Goal: Use online tool/utility: Utilize a website feature to perform a specific function

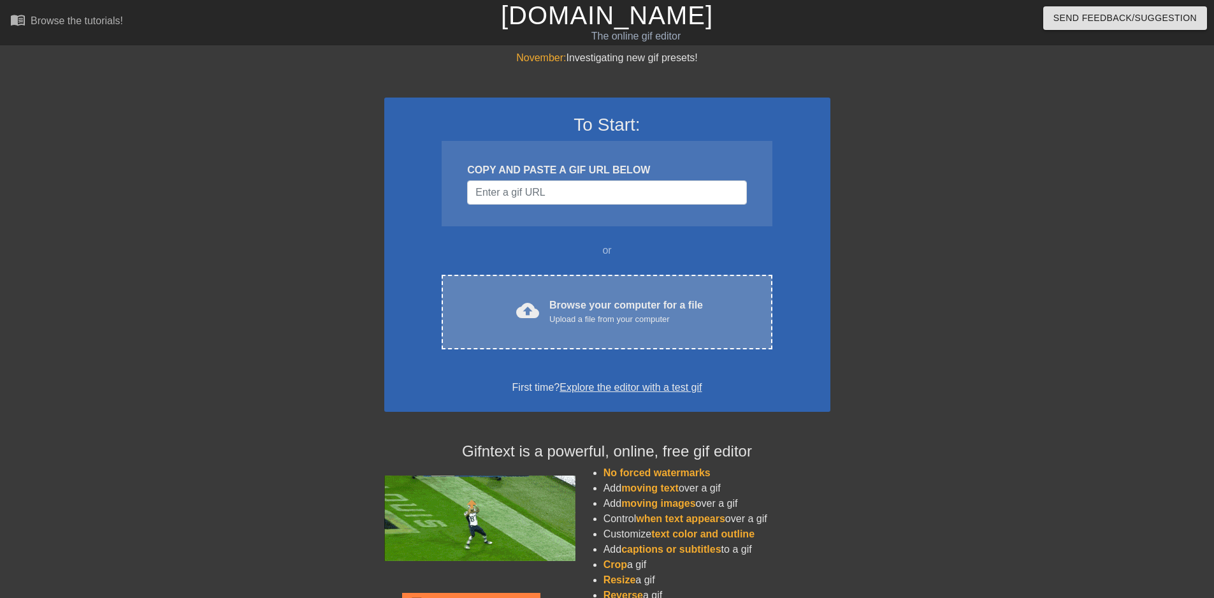
click at [513, 301] on div "cloud_upload" at bounding box center [525, 312] width 28 height 27
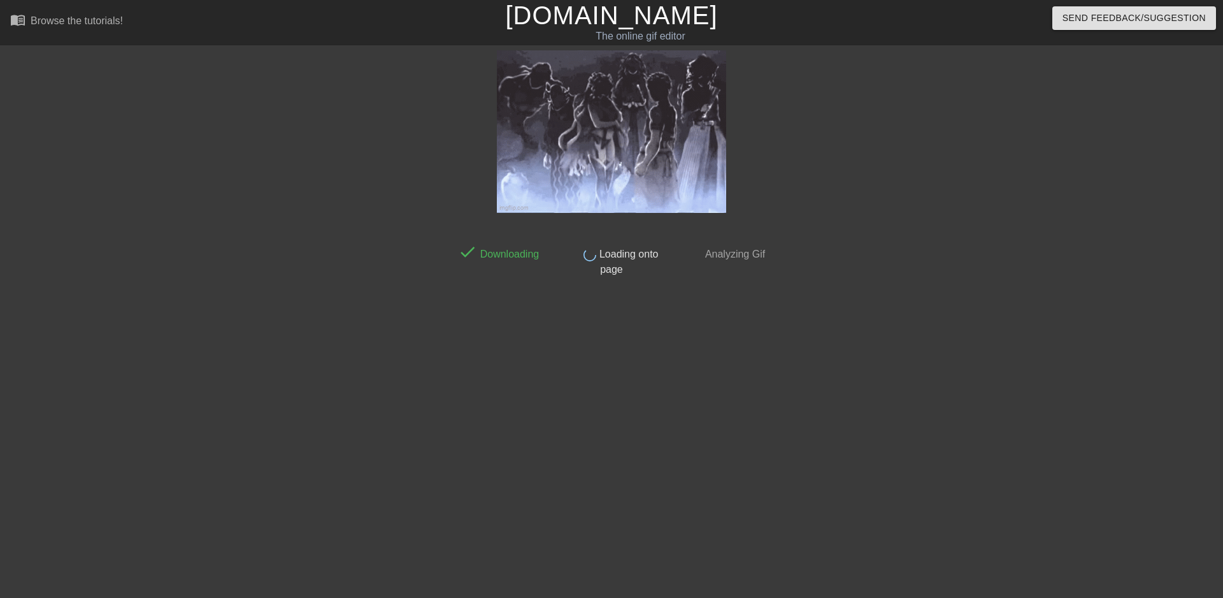
click at [373, 206] on div at bounding box center [340, 241] width 191 height 382
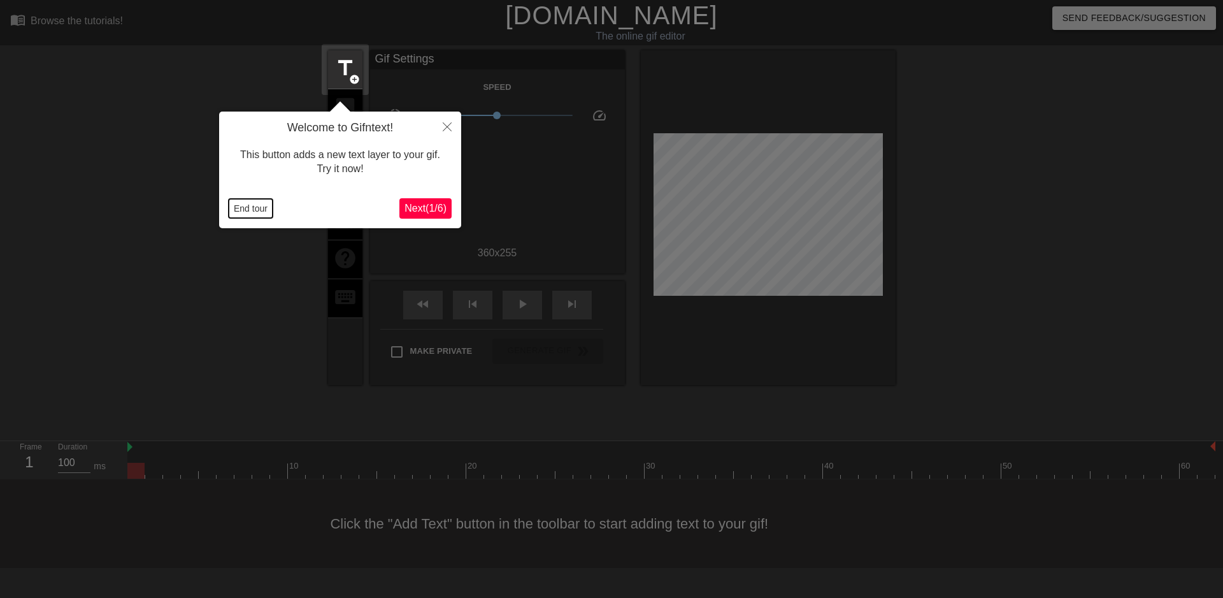
click at [264, 205] on button "End tour" at bounding box center [251, 208] width 44 height 19
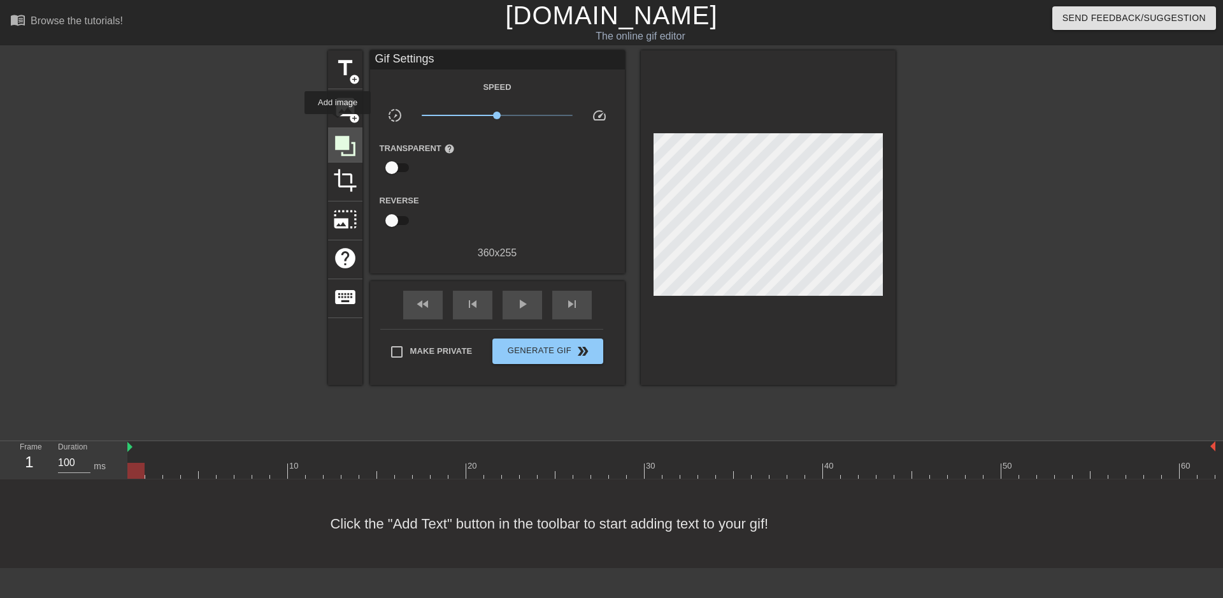
click at [338, 138] on icon at bounding box center [345, 146] width 20 height 20
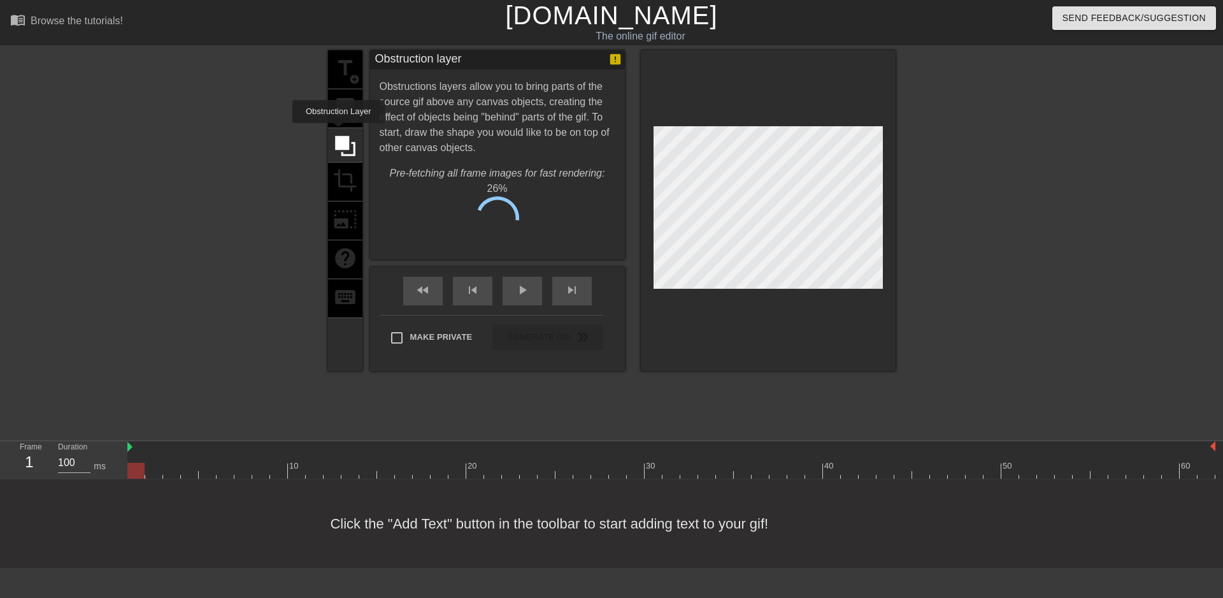
click at [340, 107] on div "title add_circle image add_circle crop photo_size_select_large help keyboard" at bounding box center [345, 210] width 34 height 320
click at [428, 225] on span "Cancel" at bounding box center [433, 222] width 40 height 17
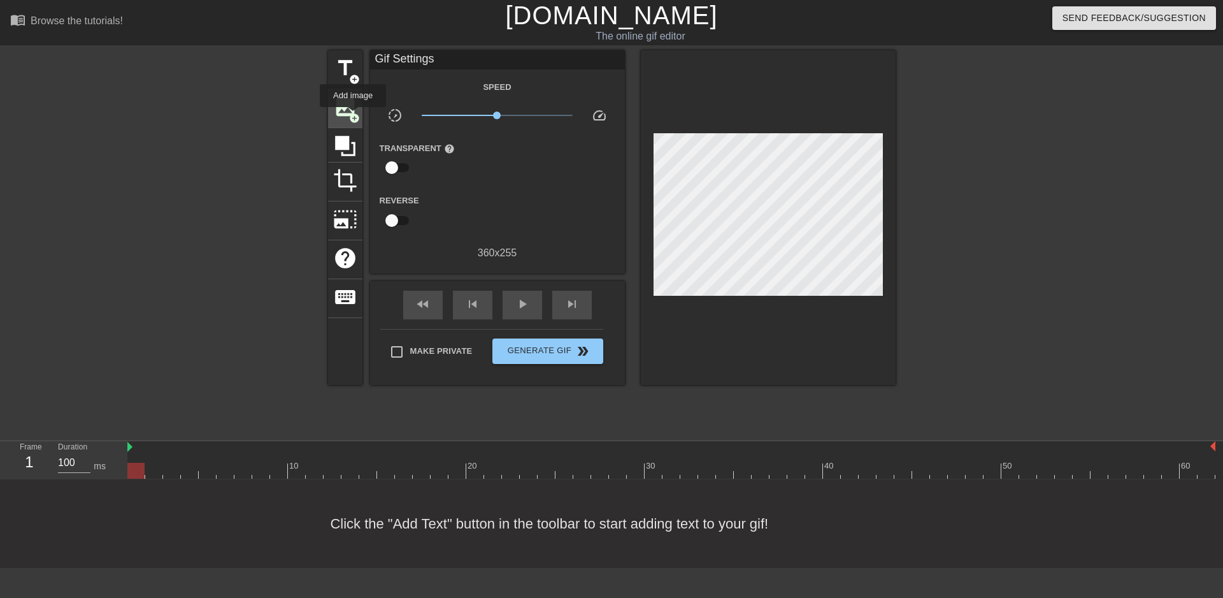
click at [348, 110] on span "image" at bounding box center [345, 107] width 24 height 24
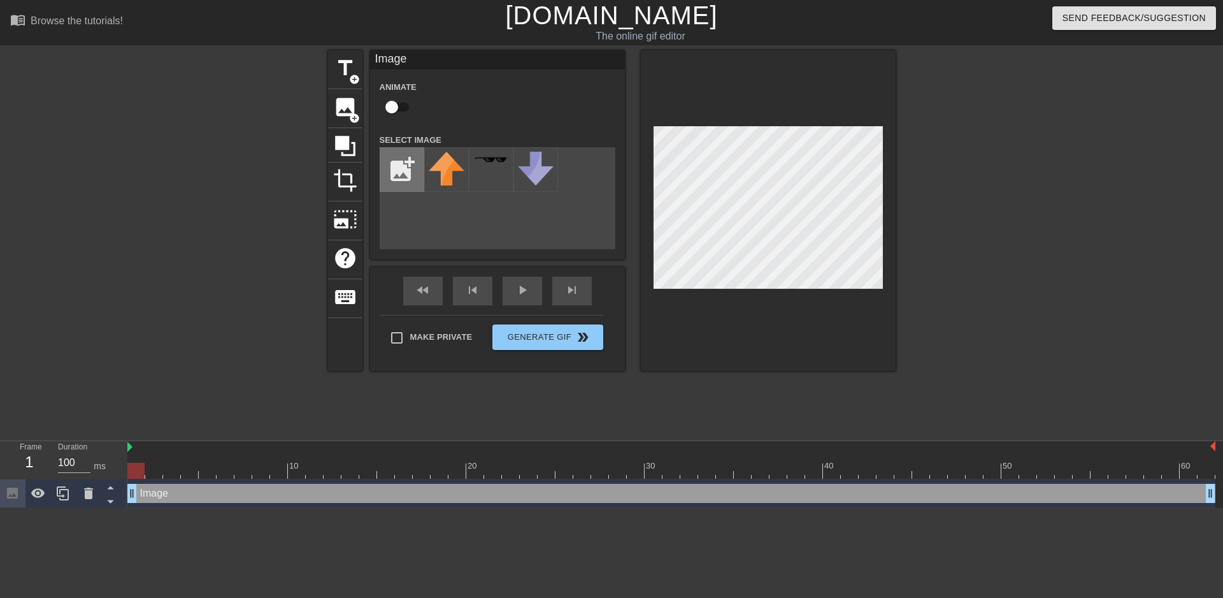
click at [392, 168] on input "file" at bounding box center [401, 169] width 43 height 43
type input "C:\fakepath\Solid_white.png"
click at [452, 171] on img at bounding box center [447, 170] width 36 height 36
click at [909, 141] on div "title add_circle image add_circle crop photo_size_select_large help keyboard Im…" at bounding box center [611, 241] width 1223 height 382
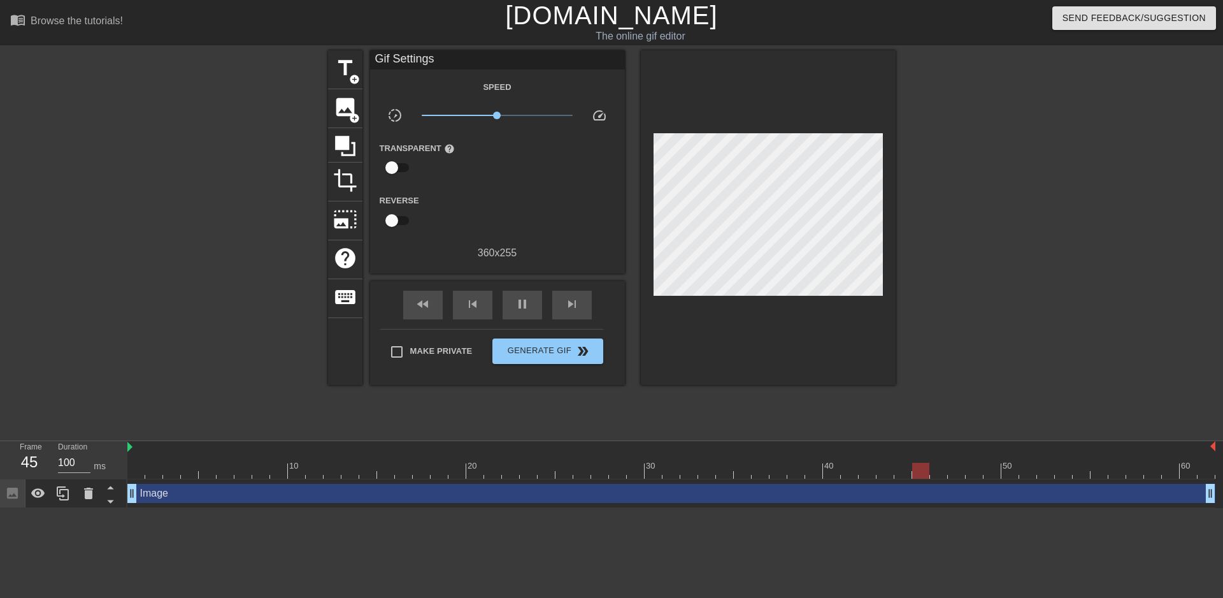
click at [1011, 207] on div at bounding box center [1006, 241] width 191 height 382
click at [341, 76] on span "title" at bounding box center [345, 68] width 24 height 24
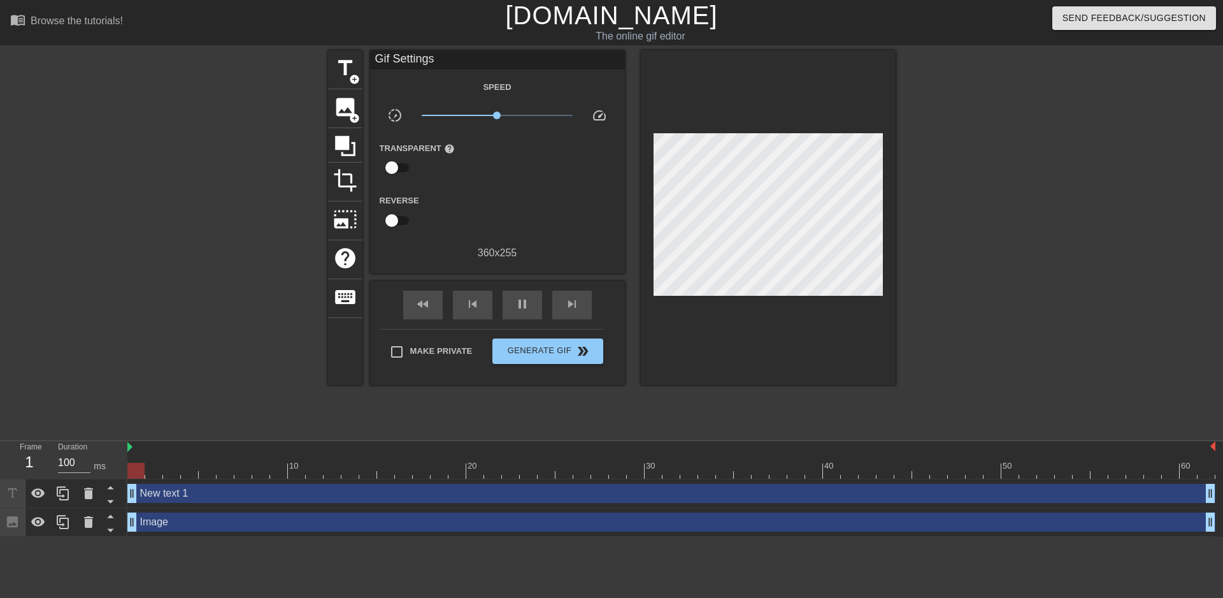
drag, startPoint x: 1111, startPoint y: 493, endPoint x: 133, endPoint y: 494, distance: 978.5
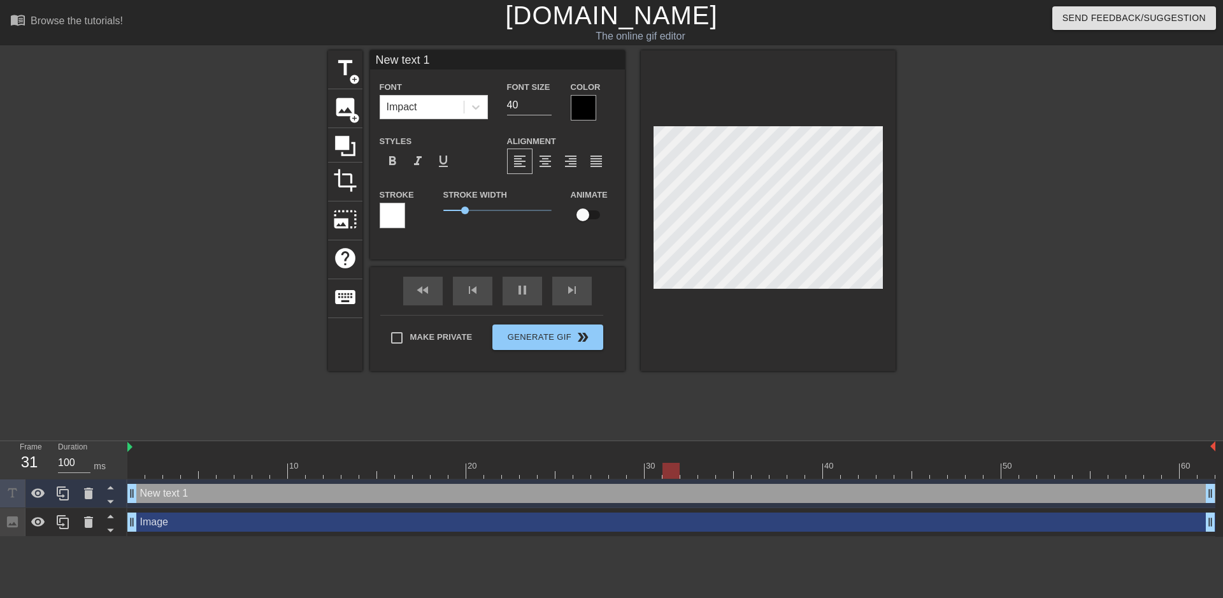
scroll to position [1, 1]
click at [443, 59] on input "New text 1" at bounding box center [497, 59] width 255 height 19
paste input "@[LR] @[MR]"
type input "@[LR] @[MR]"
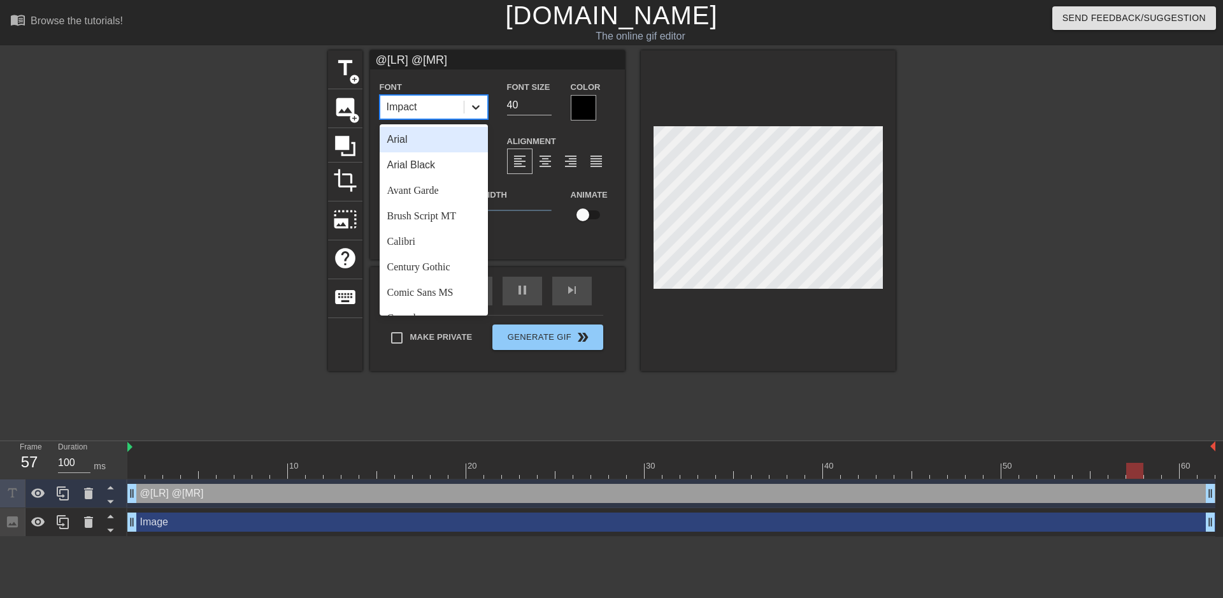
click at [478, 109] on icon at bounding box center [475, 107] width 13 height 13
click at [407, 162] on div "Arial Black" at bounding box center [434, 164] width 108 height 25
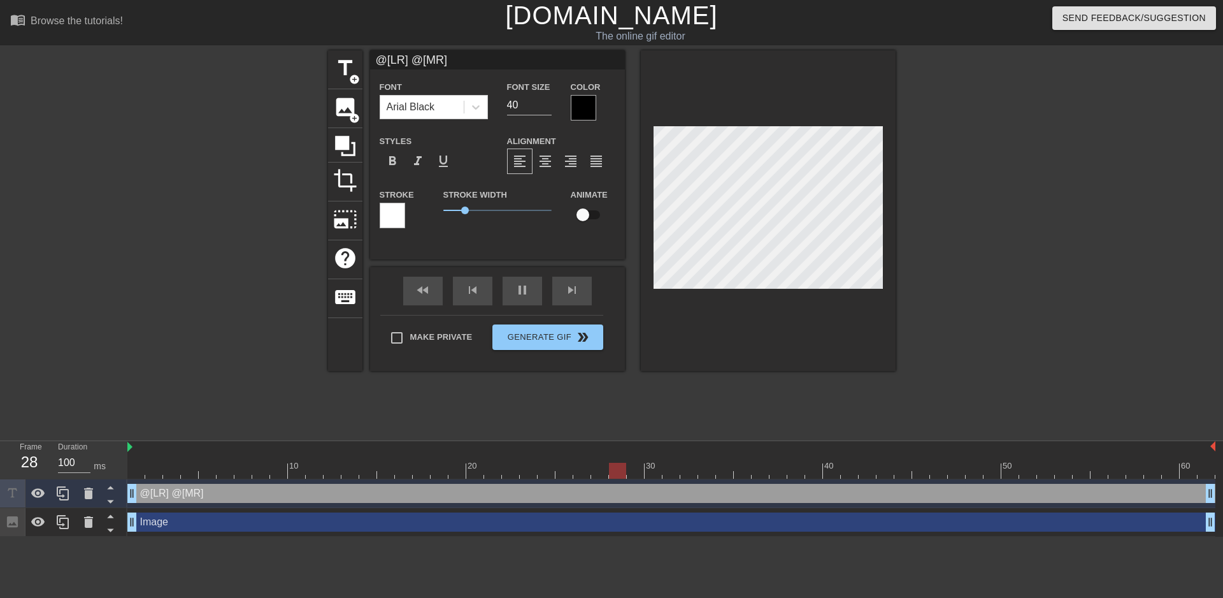
scroll to position [1, 3]
click at [1077, 283] on div at bounding box center [1006, 241] width 191 height 382
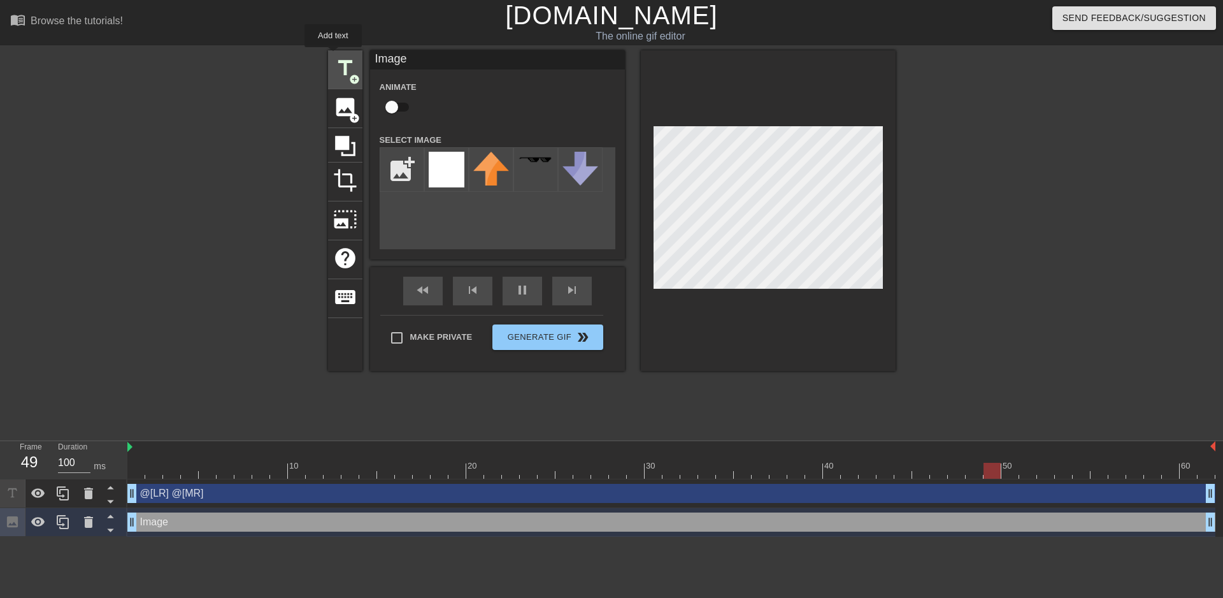
click at [333, 56] on span "title" at bounding box center [345, 68] width 24 height 24
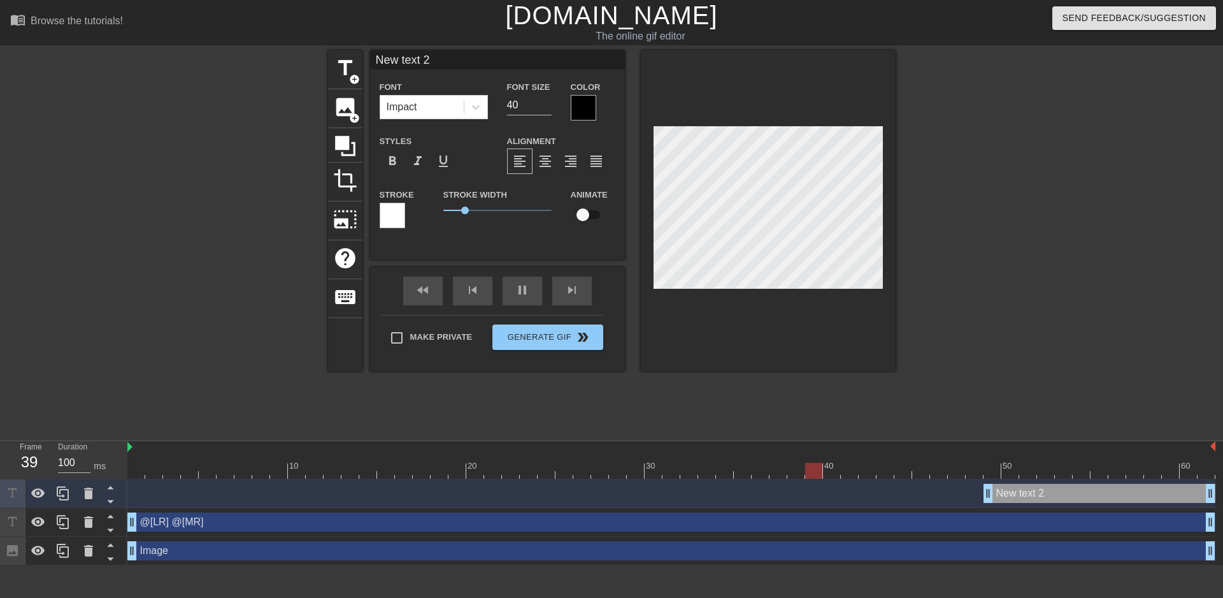
click at [1075, 496] on div "New text 2 drag_handle drag_handle" at bounding box center [1100, 493] width 232 height 19
click at [1068, 496] on div "New text 2 drag_handle drag_handle" at bounding box center [1100, 493] width 232 height 19
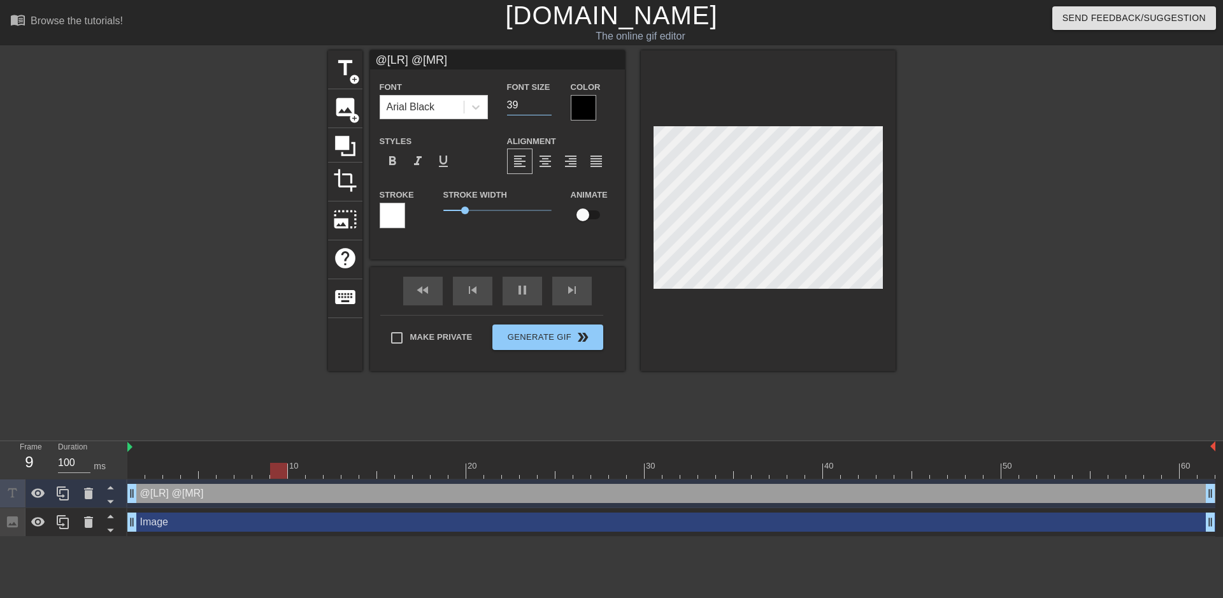
click at [543, 107] on input "39" at bounding box center [529, 105] width 45 height 20
click at [543, 107] on input "38" at bounding box center [529, 105] width 45 height 20
click at [543, 107] on input "37" at bounding box center [529, 105] width 45 height 20
click at [543, 107] on input "36" at bounding box center [529, 105] width 45 height 20
click at [543, 107] on input "35" at bounding box center [529, 105] width 45 height 20
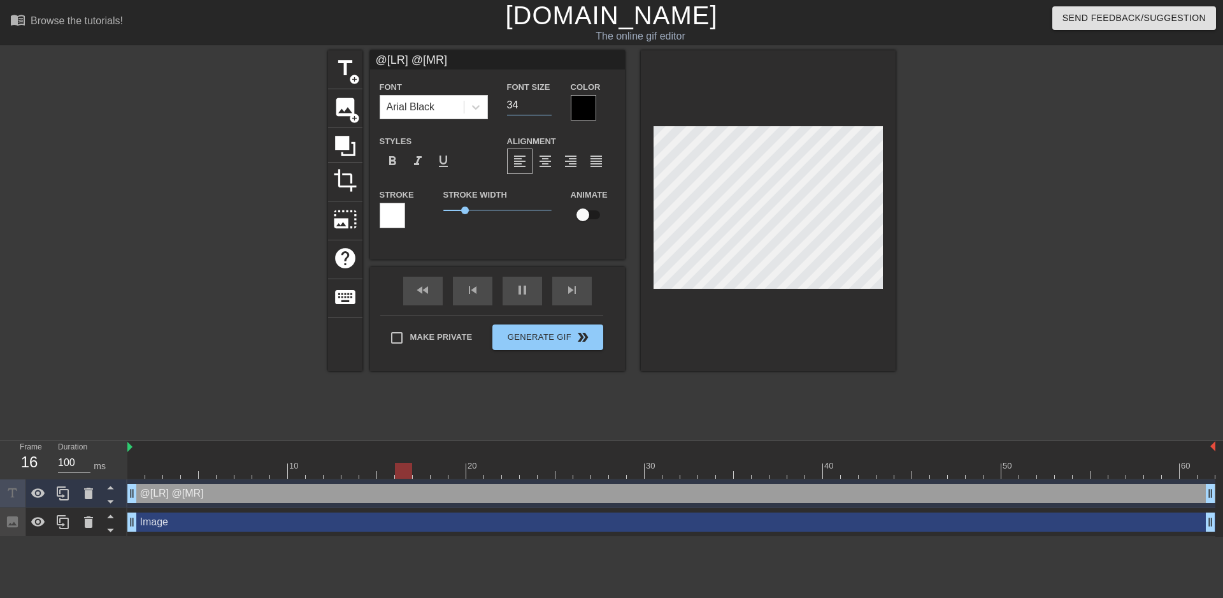
click at [543, 107] on input "34" at bounding box center [529, 105] width 45 height 20
click at [543, 107] on input "33" at bounding box center [529, 105] width 45 height 20
click at [543, 107] on input "32" at bounding box center [529, 105] width 45 height 20
click at [543, 107] on input "31" at bounding box center [529, 105] width 45 height 20
click at [544, 107] on input "30" at bounding box center [529, 105] width 45 height 20
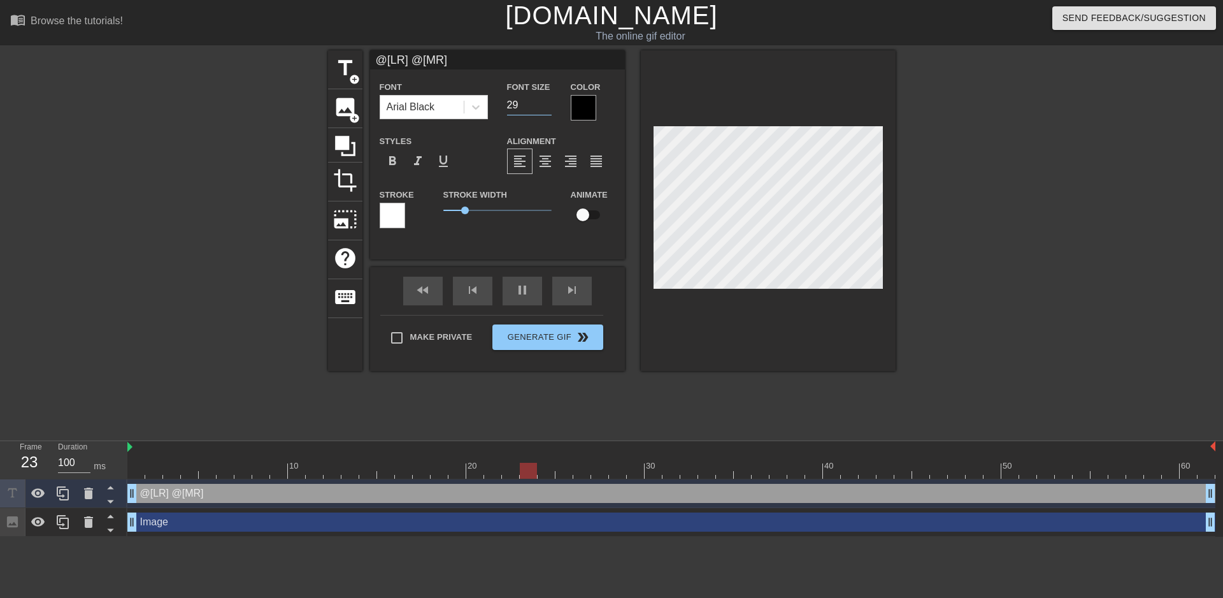
click at [547, 107] on input "29" at bounding box center [529, 105] width 45 height 20
click at [547, 107] on input "28" at bounding box center [529, 105] width 45 height 20
click at [547, 107] on input "27" at bounding box center [529, 105] width 45 height 20
click at [547, 107] on input "26" at bounding box center [529, 105] width 45 height 20
click at [547, 107] on input "25" at bounding box center [529, 105] width 45 height 20
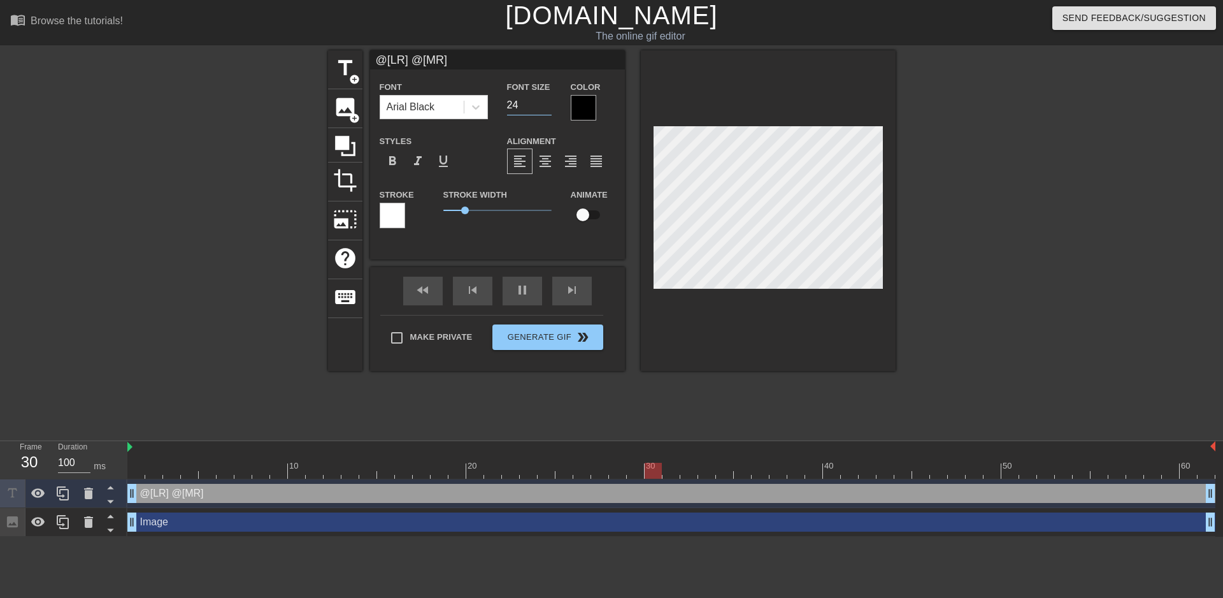
click at [547, 107] on input "24" at bounding box center [529, 105] width 45 height 20
click at [547, 95] on input "24" at bounding box center [529, 105] width 45 height 20
type input "25"
click at [547, 99] on input "25" at bounding box center [529, 105] width 45 height 20
click at [454, 67] on input "@[LR] @[MR]" at bounding box center [497, 59] width 255 height 19
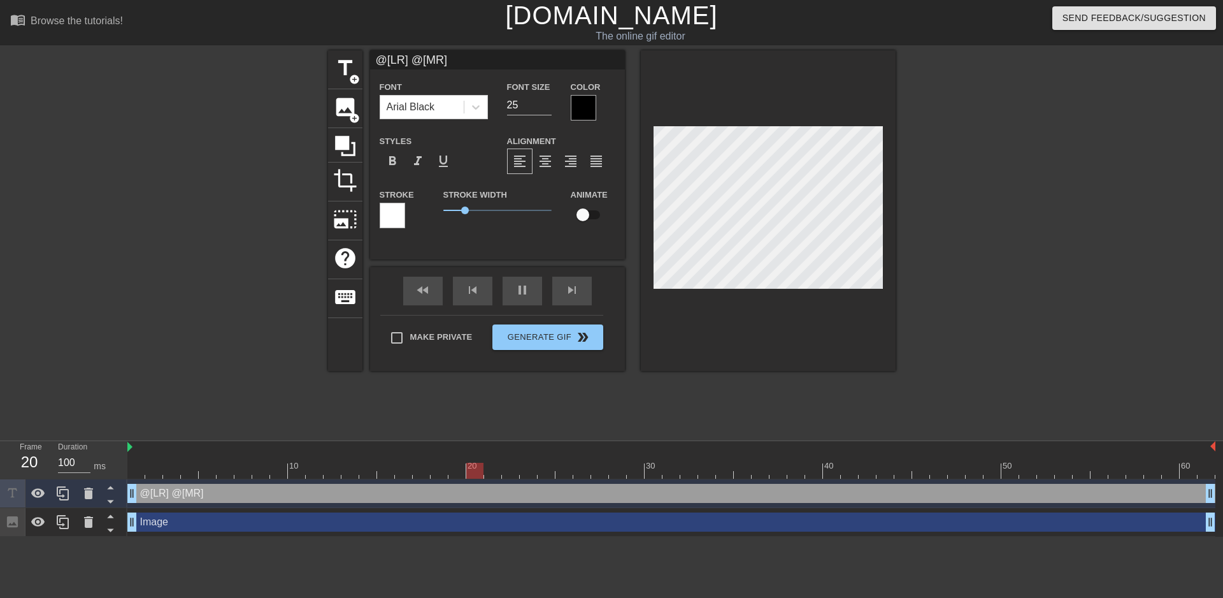
paste input
type input "@[LR] @[MR]"
click at [1016, 215] on div at bounding box center [1006, 241] width 191 height 382
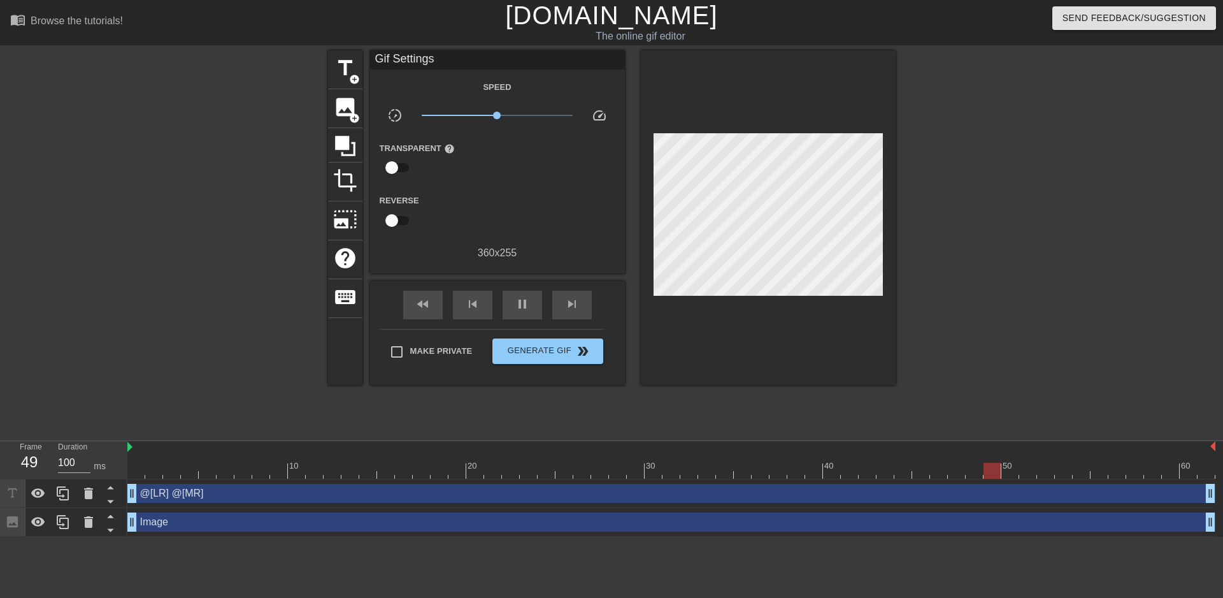
click at [978, 194] on div at bounding box center [1006, 241] width 191 height 382
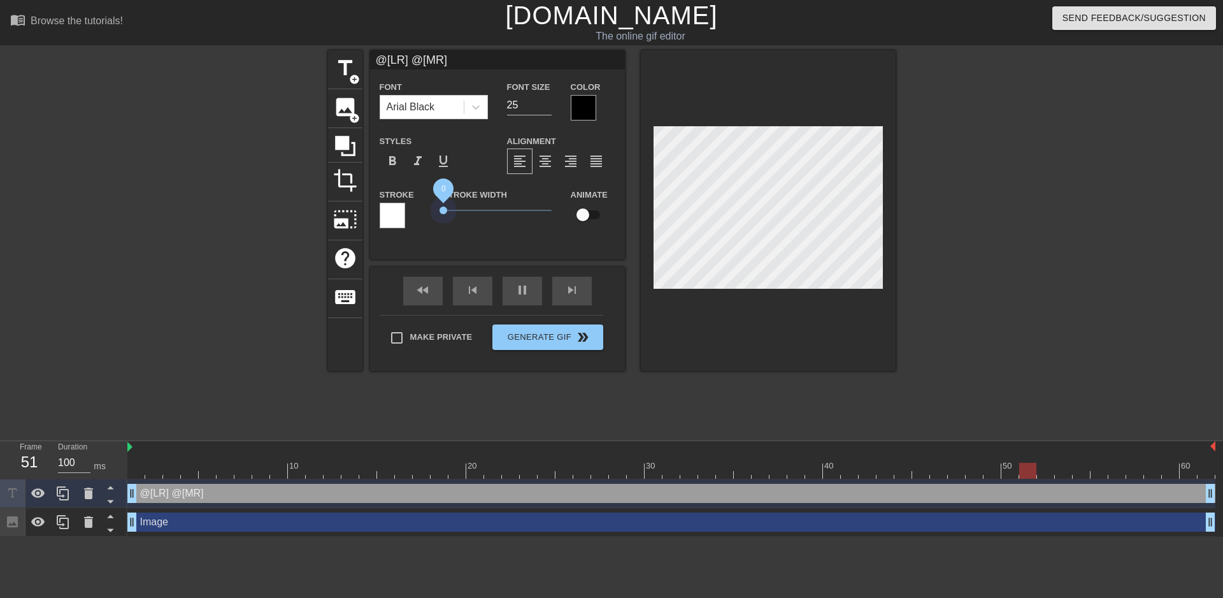
drag, startPoint x: 463, startPoint y: 207, endPoint x: 405, endPoint y: 213, distance: 59.0
click at [405, 213] on div "Stroke Stroke Width 0 Animate" at bounding box center [497, 213] width 255 height 53
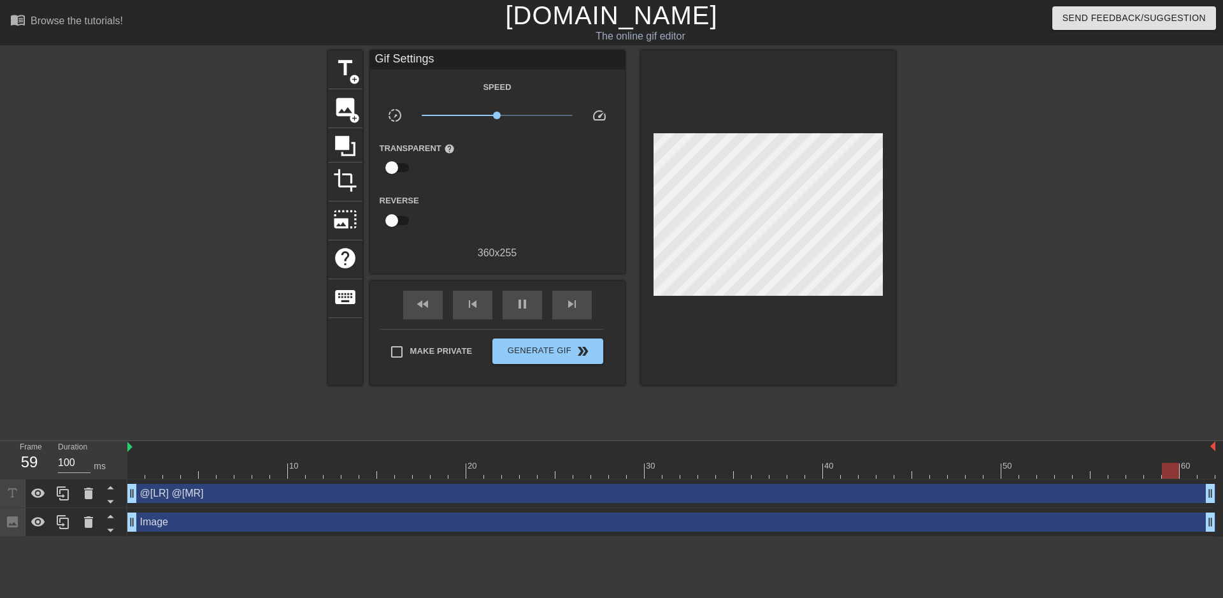
click at [1040, 218] on div at bounding box center [1006, 241] width 191 height 382
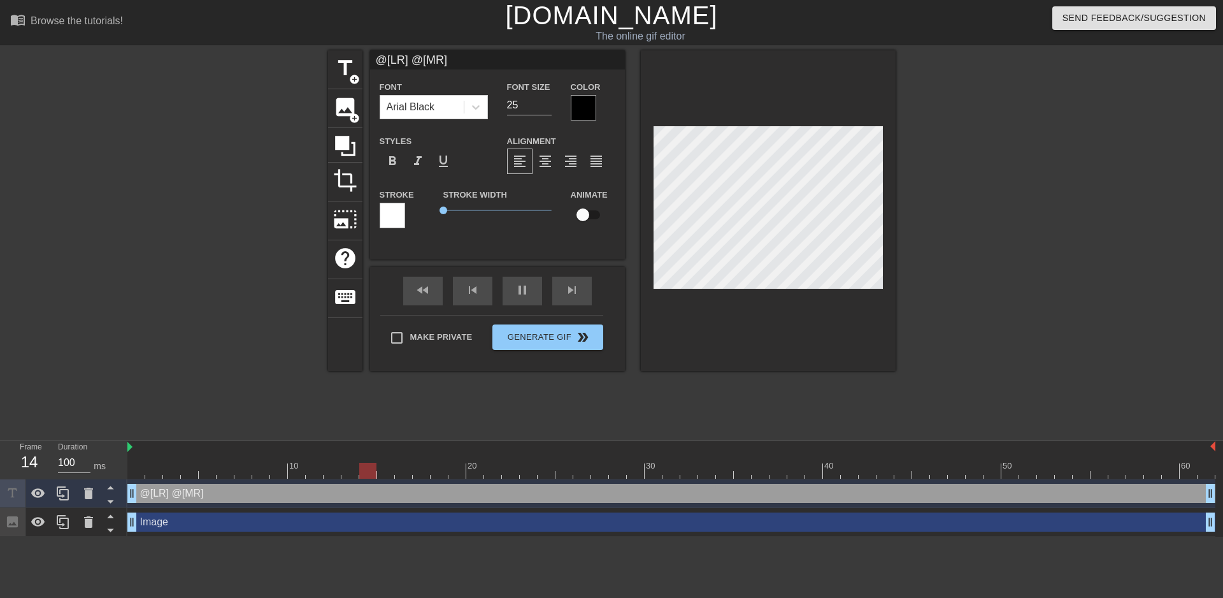
scroll to position [2, 1]
click at [1062, 211] on div at bounding box center [1006, 241] width 191 height 382
click at [1011, 212] on div at bounding box center [1006, 241] width 191 height 382
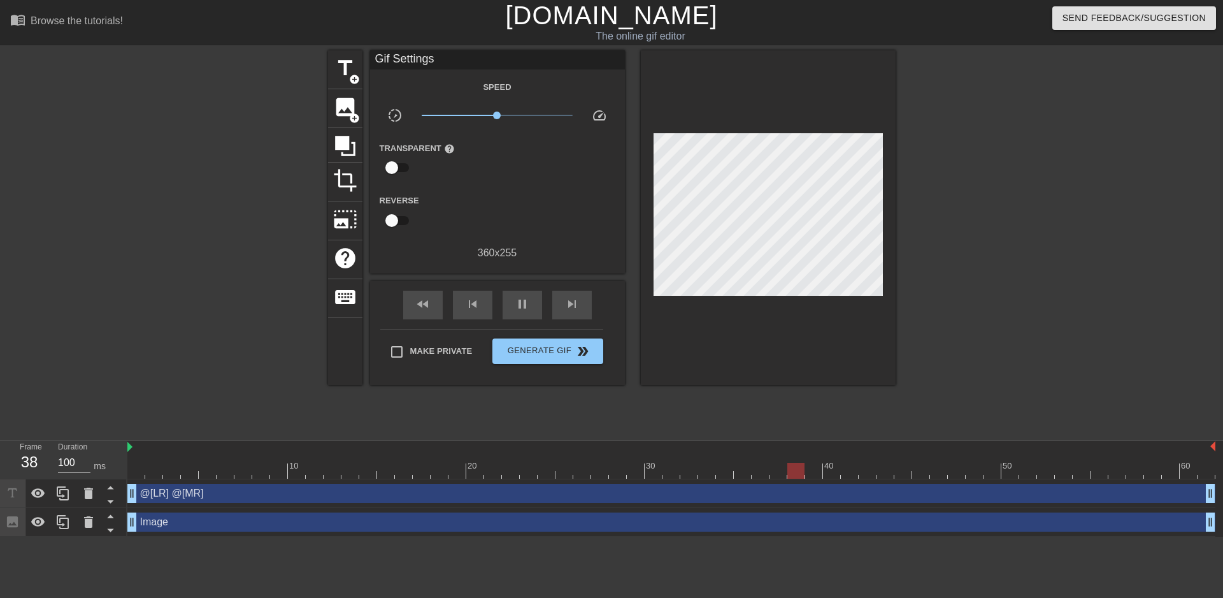
click at [974, 206] on div at bounding box center [1006, 241] width 191 height 382
click at [617, 516] on div "Image drag_handle drag_handle" at bounding box center [671, 521] width 1088 height 19
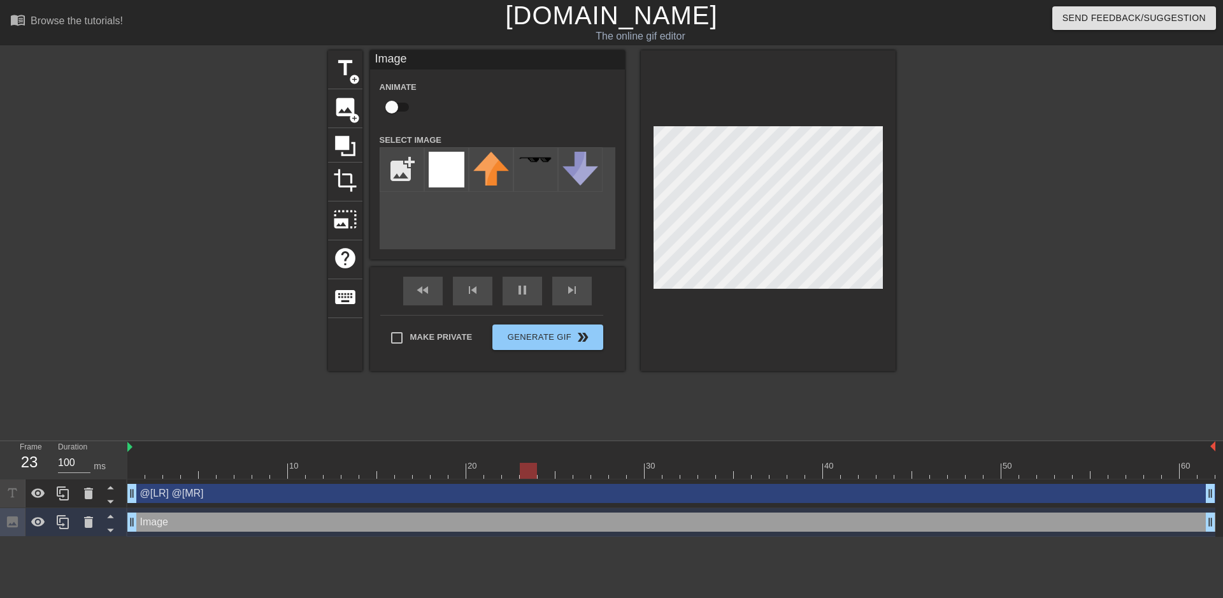
click at [1068, 192] on div at bounding box center [1006, 241] width 191 height 382
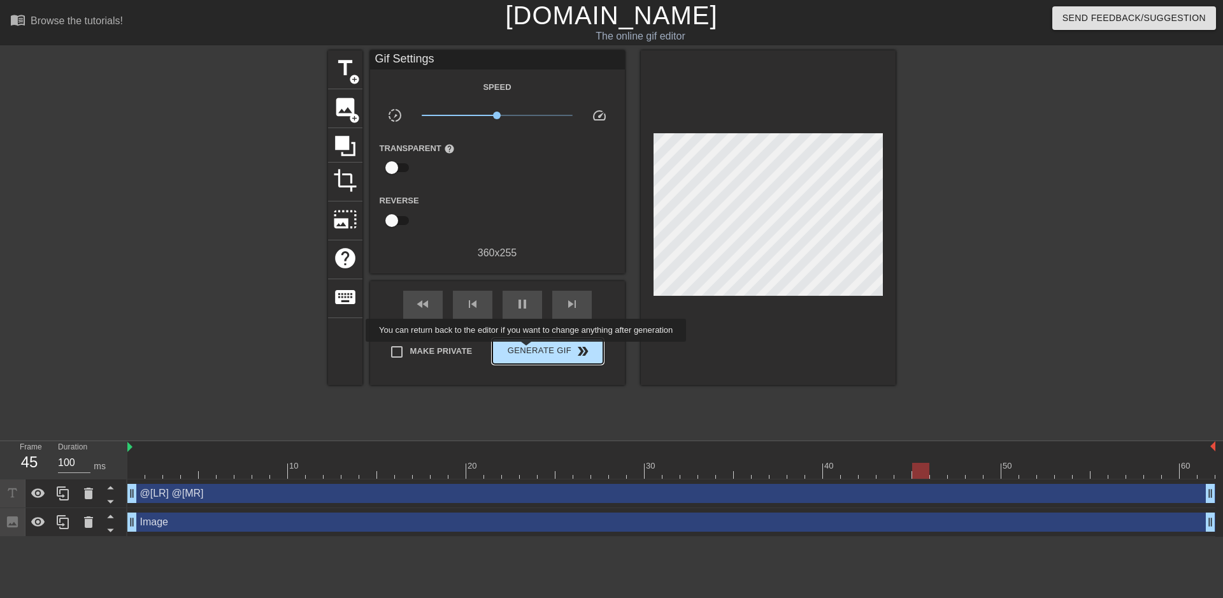
click at [527, 350] on span "Generate Gif double_arrow" at bounding box center [548, 350] width 100 height 15
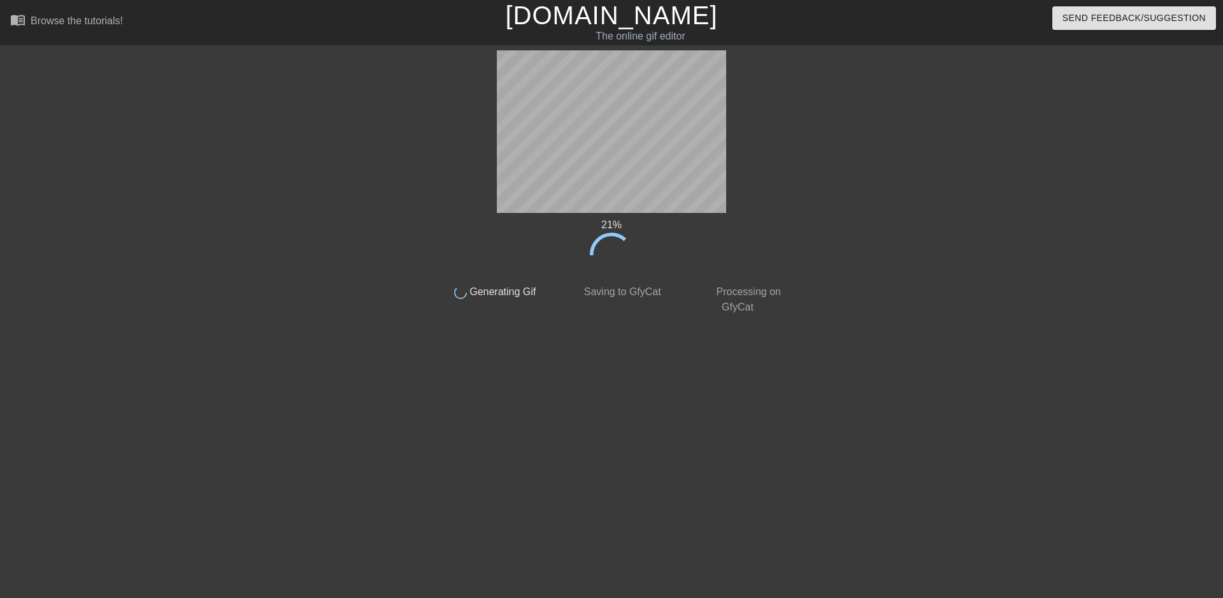
click at [835, 324] on div at bounding box center [901, 241] width 191 height 382
click at [707, 342] on div "38 % done Generating Gif done Saving to GfyCat done Processing on GfyCat title …" at bounding box center [611, 241] width 359 height 382
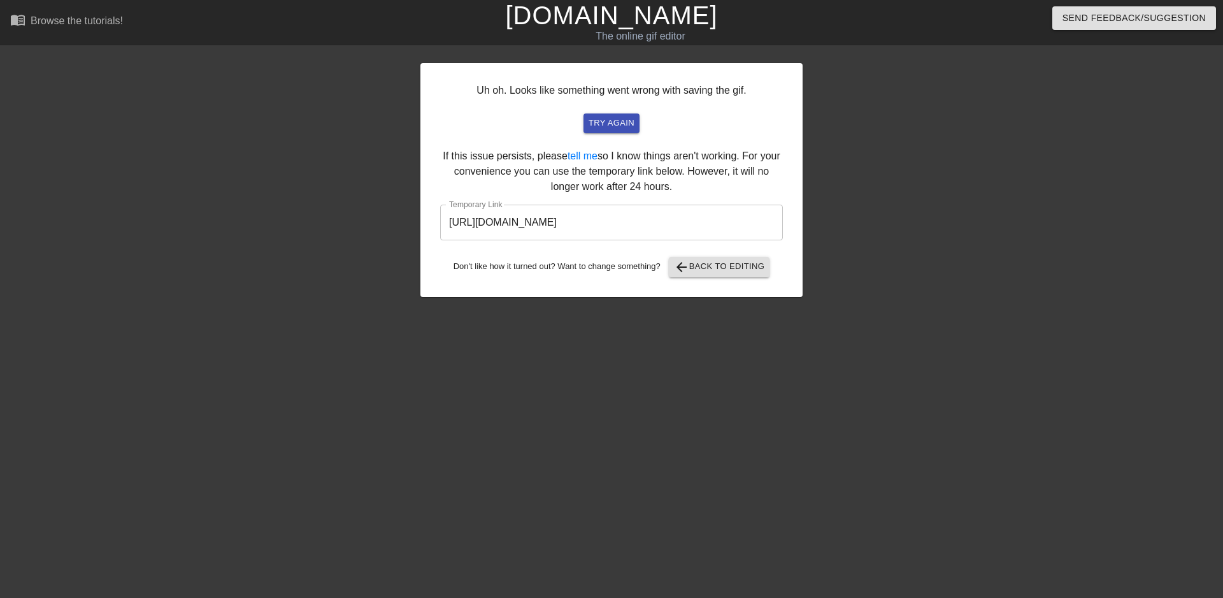
click at [712, 228] on input "[URL][DOMAIN_NAME]" at bounding box center [611, 222] width 343 height 36
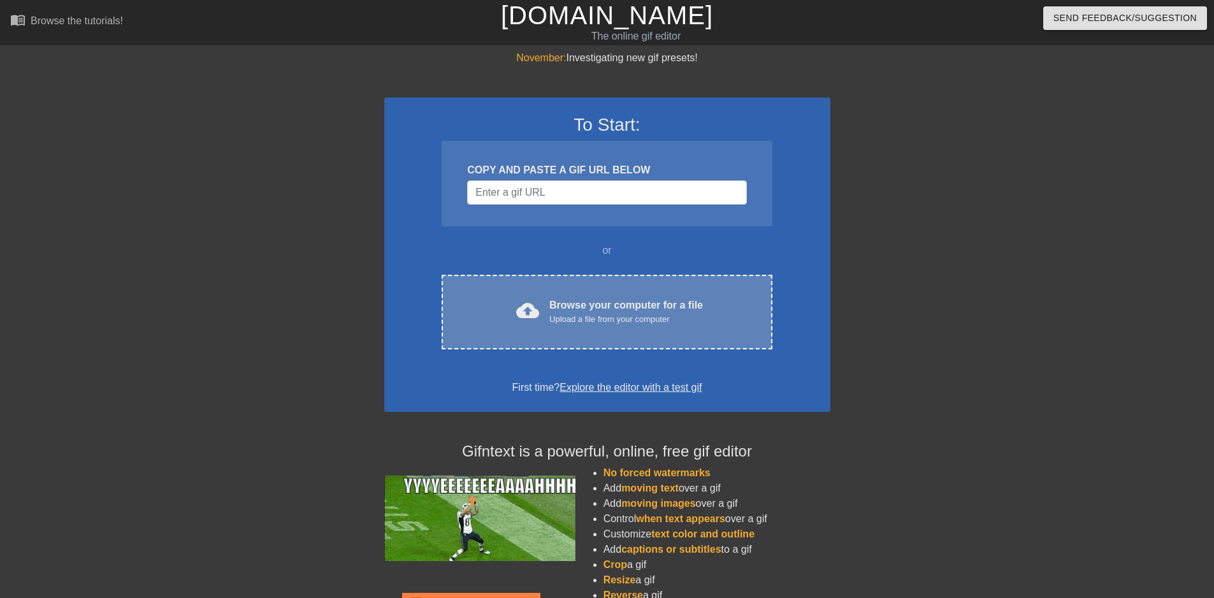
click at [592, 303] on div "Browse your computer for a file Upload a file from your computer" at bounding box center [626, 311] width 154 height 28
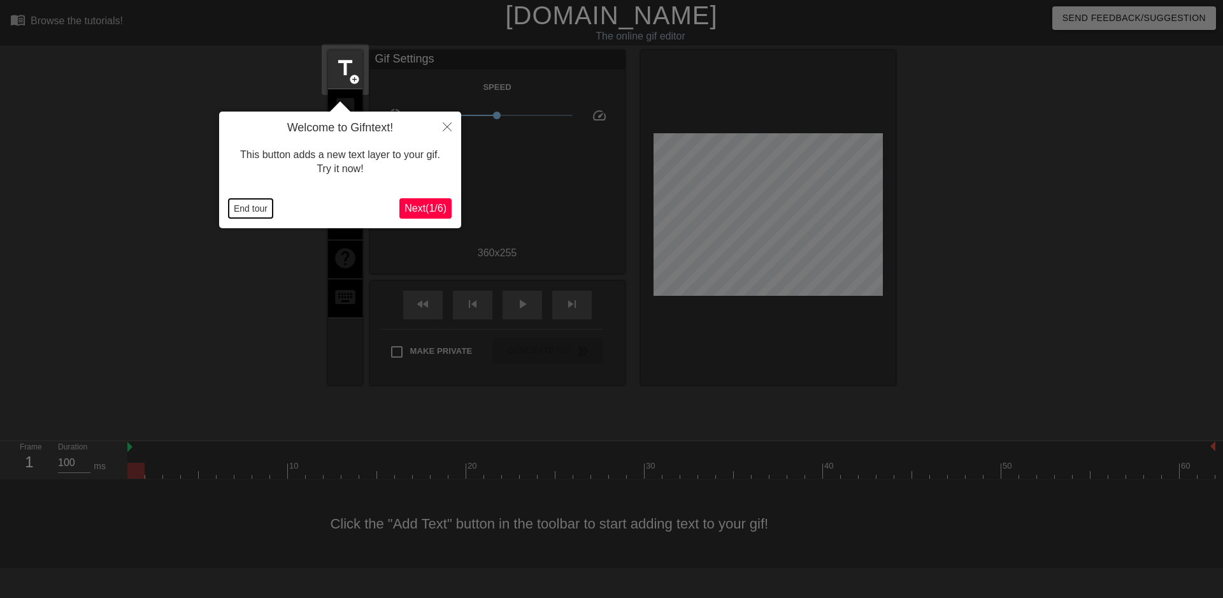
click at [260, 205] on button "End tour" at bounding box center [251, 208] width 44 height 19
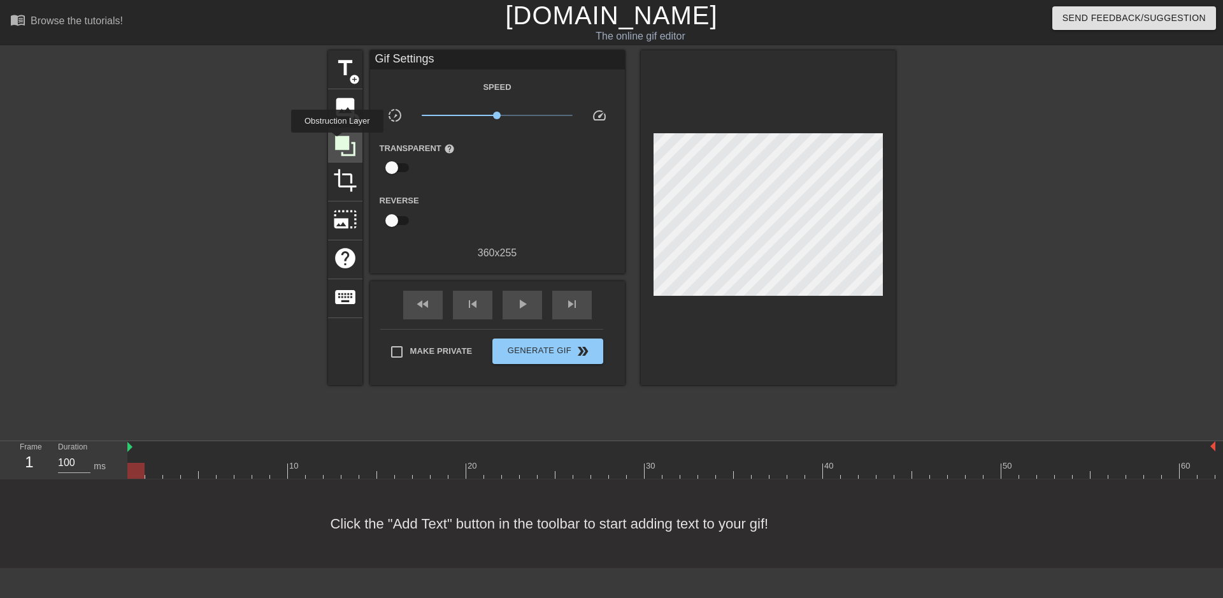
click at [337, 141] on icon at bounding box center [345, 146] width 20 height 20
click at [336, 106] on span "image" at bounding box center [345, 107] width 24 height 24
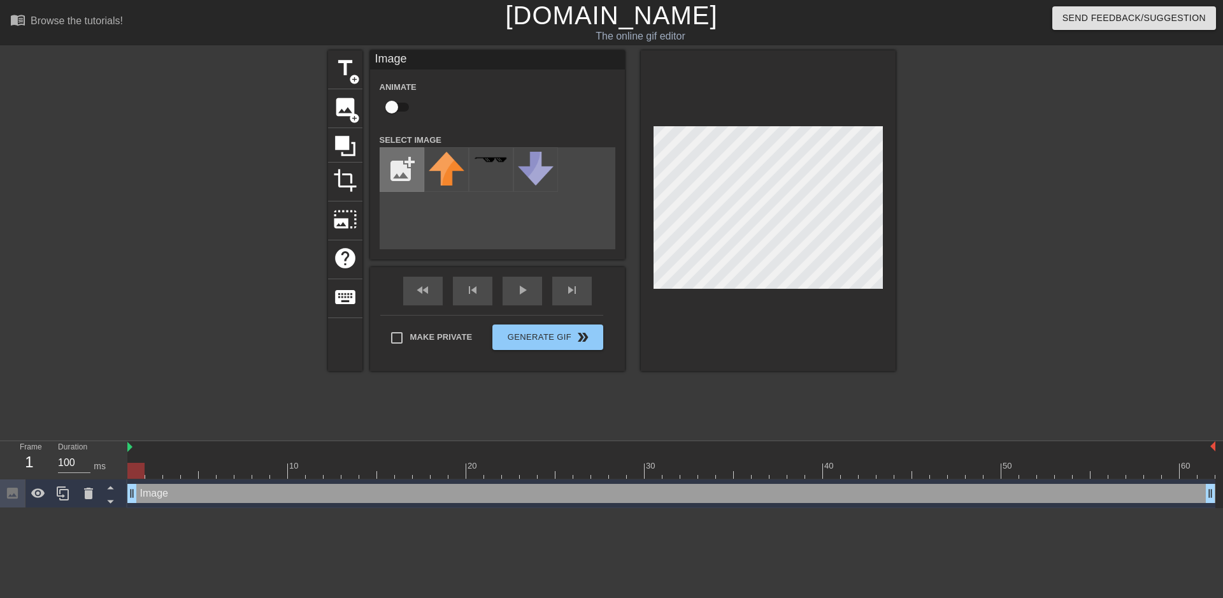
click at [396, 167] on input "file" at bounding box center [401, 169] width 43 height 43
type input "C:\fakepath\Solid_white.png"
click at [457, 169] on img at bounding box center [447, 170] width 36 height 36
click at [656, 117] on div at bounding box center [768, 210] width 255 height 320
click at [933, 133] on div "title add_circle image add_circle crop photo_size_select_large help keyboard Im…" at bounding box center [611, 241] width 1223 height 382
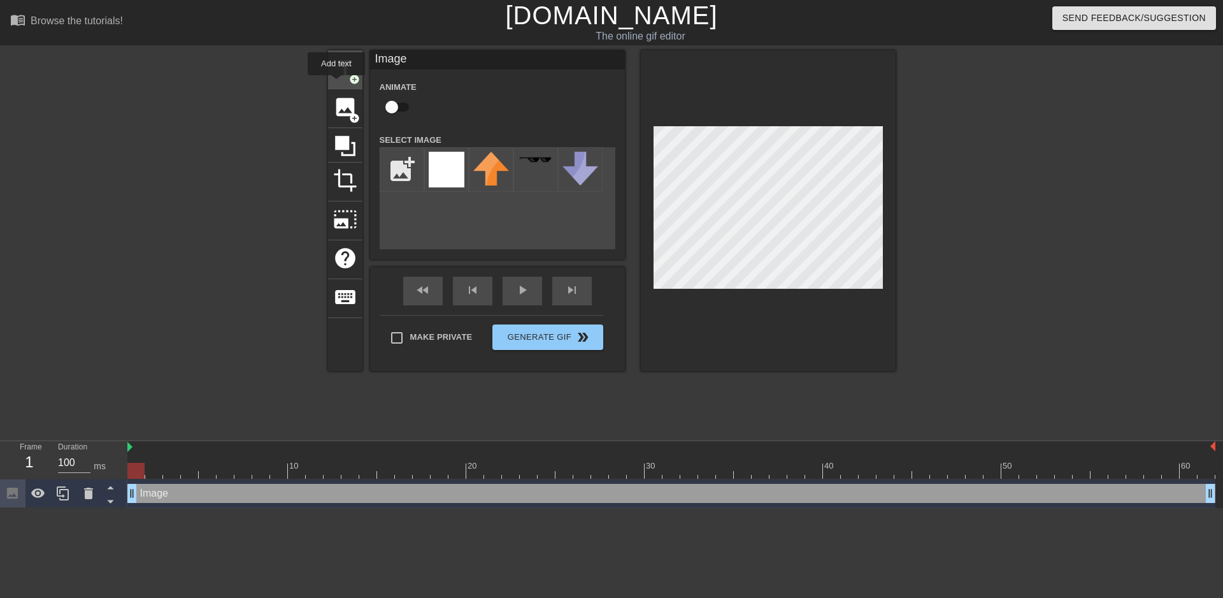
click at [339, 65] on span "title" at bounding box center [345, 68] width 24 height 24
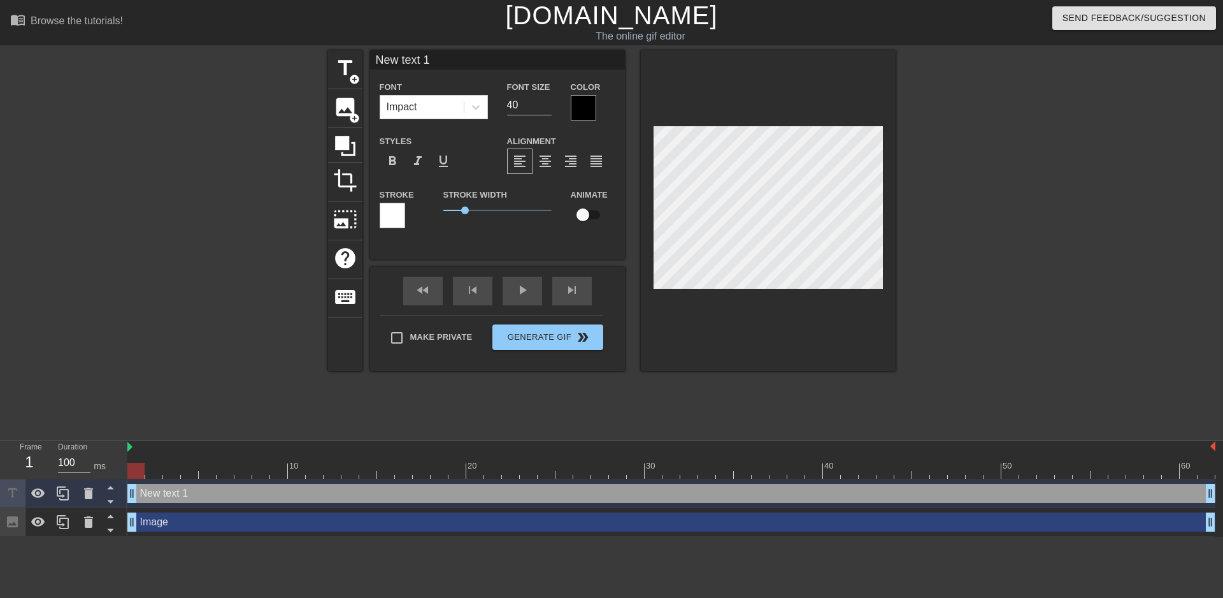
click at [447, 52] on input "New text 1" at bounding box center [497, 59] width 255 height 19
paste input ""average keese and poke pd""
type input ""average keese and poke pd""
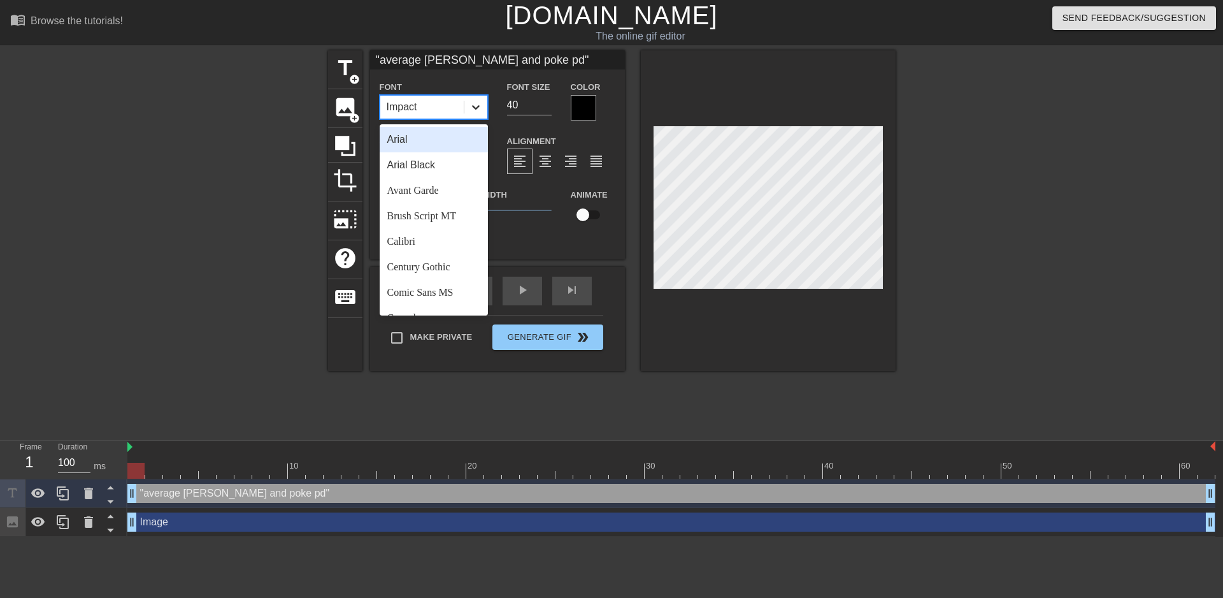
click at [482, 106] on icon at bounding box center [475, 107] width 13 height 13
click at [427, 165] on div "Arial Black" at bounding box center [434, 164] width 108 height 25
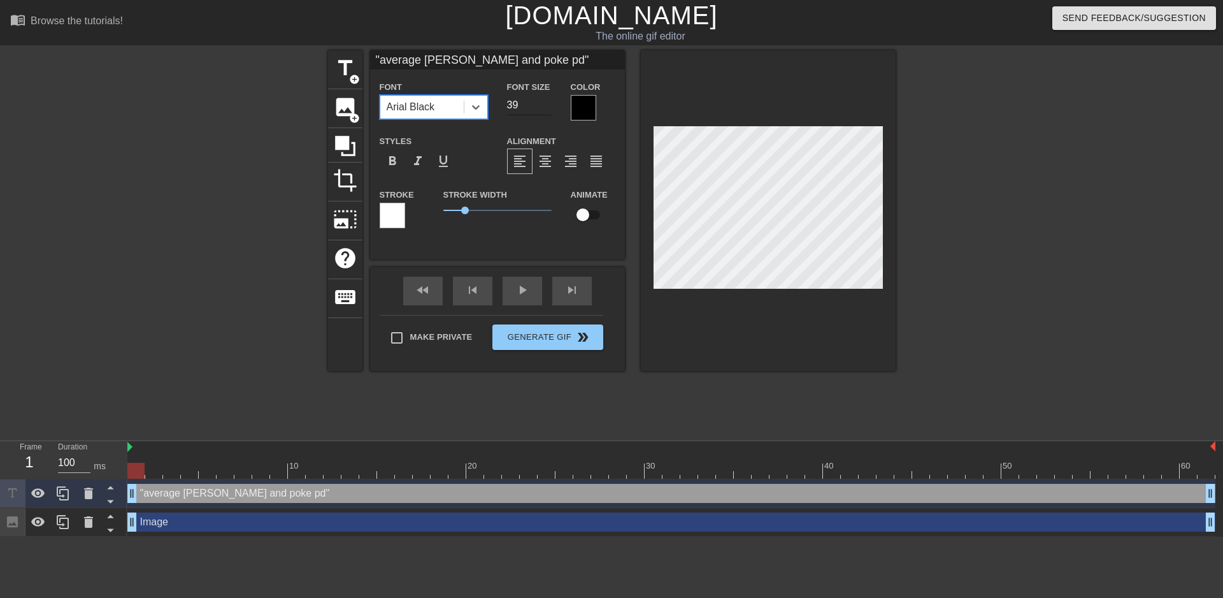
click at [547, 104] on input "39" at bounding box center [529, 105] width 45 height 20
click at [547, 104] on input "38" at bounding box center [529, 105] width 45 height 20
click at [547, 104] on input "37" at bounding box center [529, 105] width 45 height 20
click at [547, 104] on input "36" at bounding box center [529, 105] width 45 height 20
click at [547, 104] on input "35" at bounding box center [529, 105] width 45 height 20
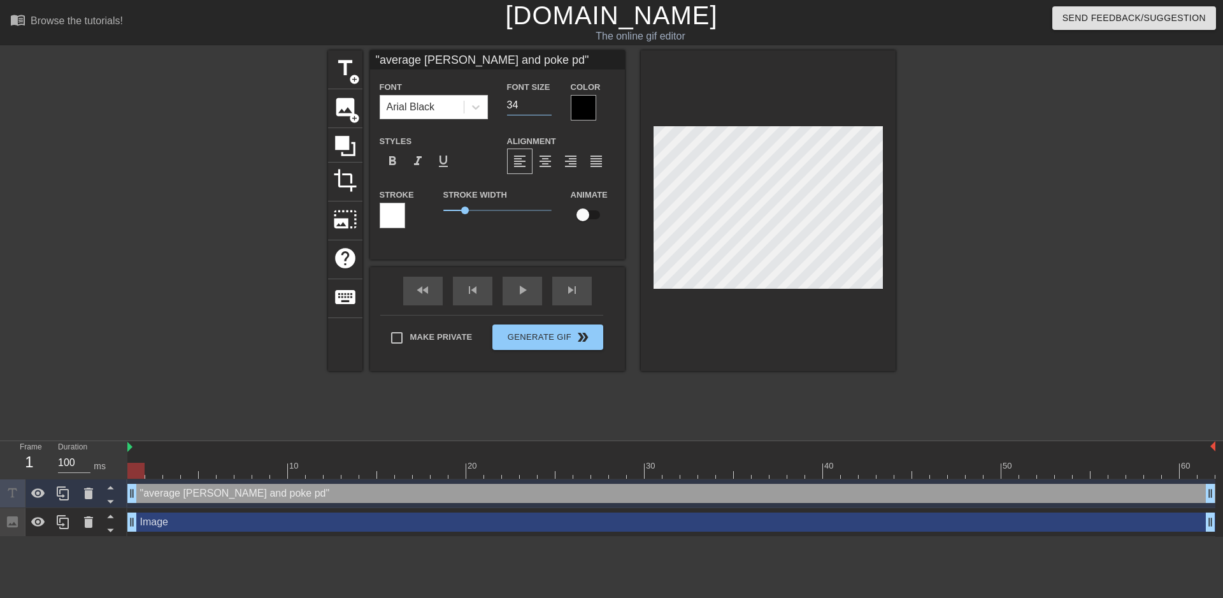
click at [547, 104] on input "34" at bounding box center [529, 105] width 45 height 20
click at [547, 104] on input "33" at bounding box center [529, 105] width 45 height 20
click at [547, 104] on input "32" at bounding box center [529, 105] width 45 height 20
click at [547, 104] on input "31" at bounding box center [529, 105] width 45 height 20
click at [547, 104] on input "30" at bounding box center [529, 105] width 45 height 20
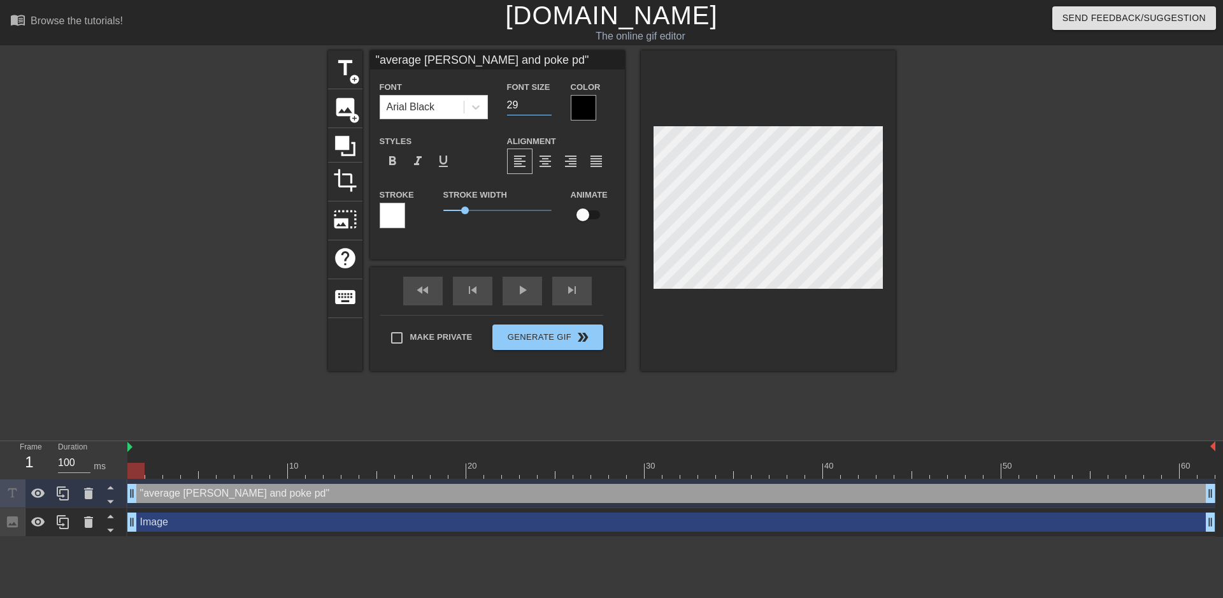
click at [547, 104] on input "29" at bounding box center [529, 105] width 45 height 20
click at [547, 104] on input "28" at bounding box center [529, 105] width 45 height 20
click at [547, 104] on input "27" at bounding box center [529, 105] width 45 height 20
click at [547, 104] on input "26" at bounding box center [529, 105] width 45 height 20
click at [547, 104] on input "25" at bounding box center [529, 105] width 45 height 20
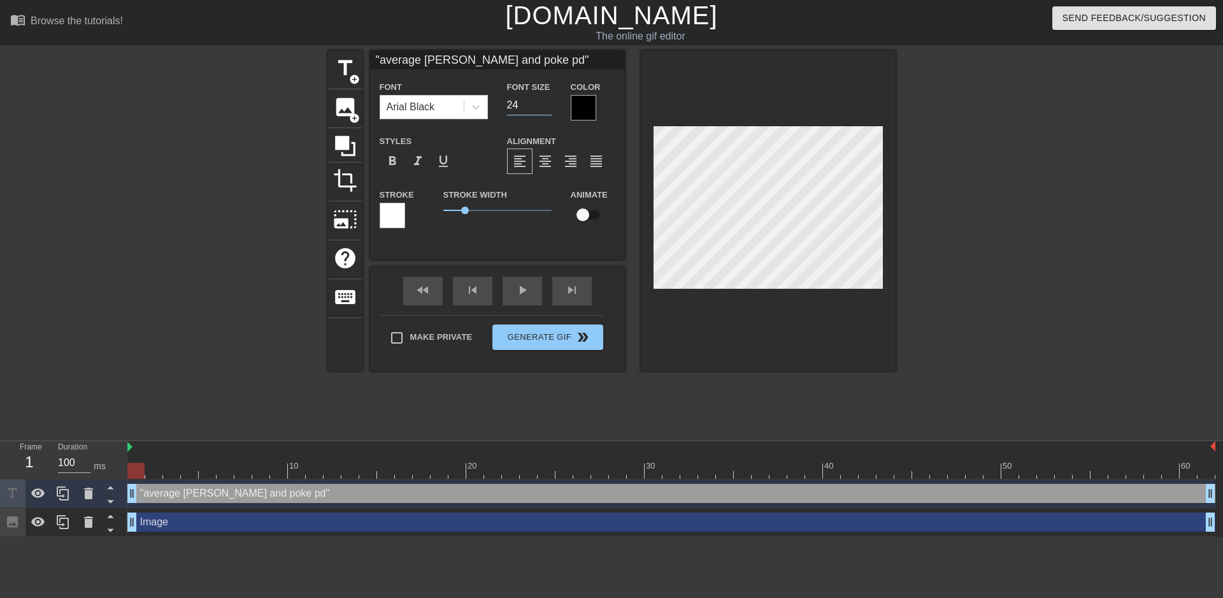
click at [547, 104] on input "24" at bounding box center [529, 105] width 45 height 20
click at [547, 104] on input "23" at bounding box center [529, 105] width 45 height 20
click at [547, 104] on input "22" at bounding box center [529, 105] width 45 height 20
click at [547, 104] on input "21" at bounding box center [529, 105] width 45 height 20
click at [547, 104] on input "20" at bounding box center [529, 105] width 45 height 20
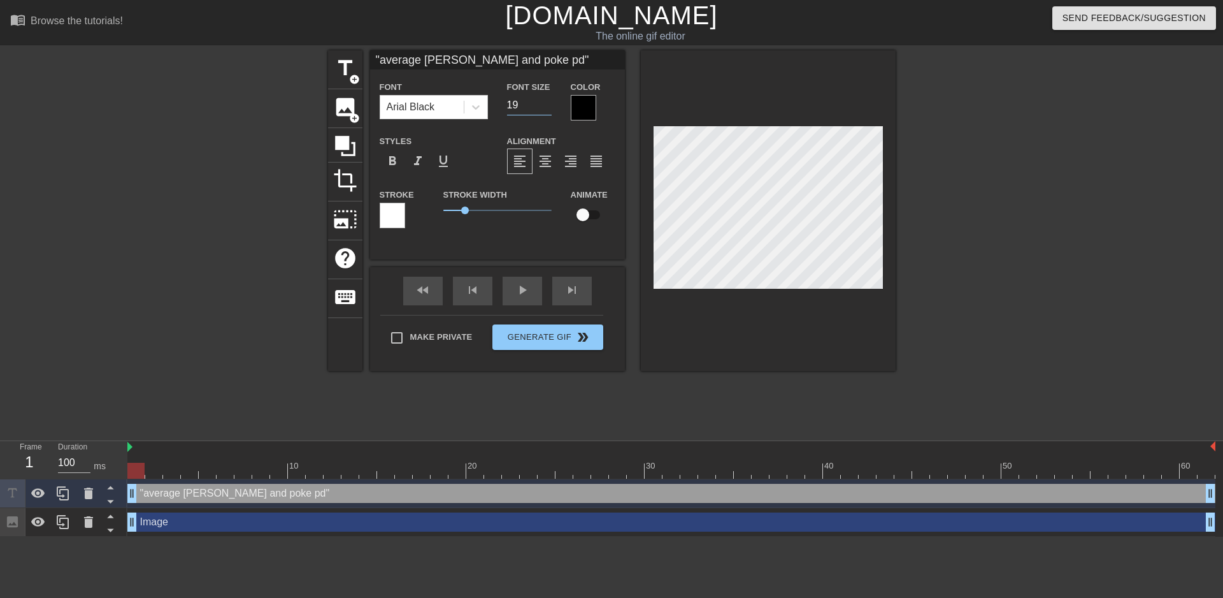
click at [547, 104] on input "19" at bounding box center [529, 105] width 45 height 20
click at [547, 104] on input "18" at bounding box center [529, 105] width 45 height 20
click at [547, 104] on input "17" at bounding box center [529, 105] width 45 height 20
click at [547, 104] on input "16" at bounding box center [529, 105] width 45 height 20
click at [547, 104] on input "15" at bounding box center [529, 105] width 45 height 20
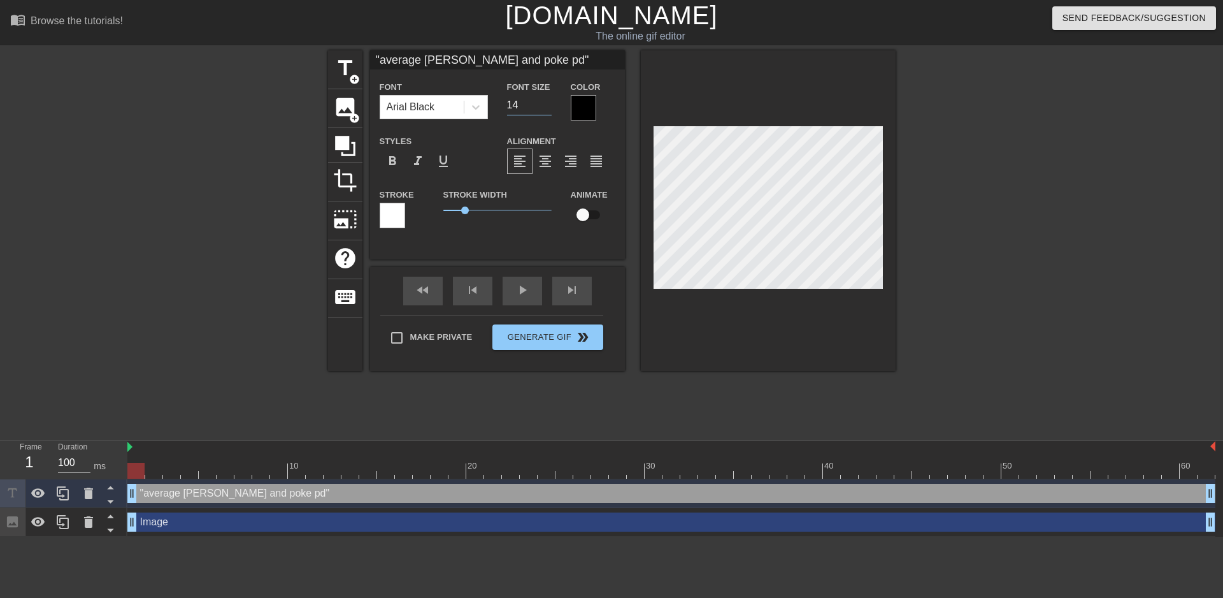
click at [547, 104] on input "14" at bounding box center [529, 105] width 45 height 20
click at [547, 104] on input "13" at bounding box center [529, 105] width 45 height 20
click at [547, 104] on input "12" at bounding box center [529, 105] width 45 height 20
click at [547, 104] on input "11" at bounding box center [529, 105] width 45 height 20
type input "10"
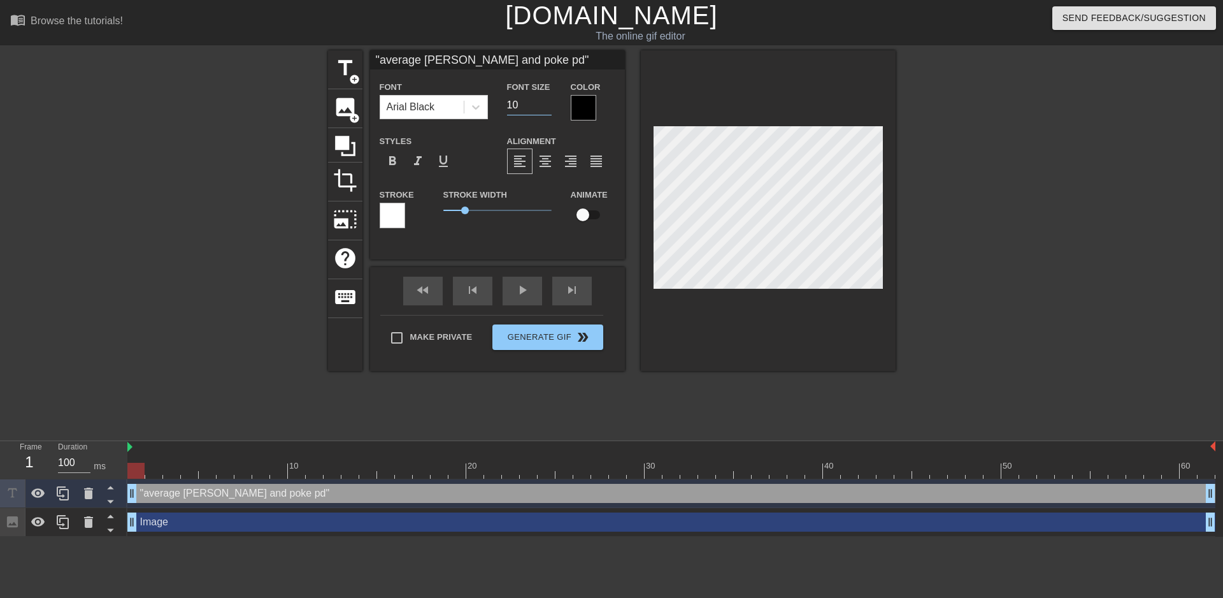
click at [547, 104] on input "10" at bounding box center [529, 105] width 45 height 20
drag, startPoint x: 463, startPoint y: 209, endPoint x: 433, endPoint y: 211, distance: 30.0
click at [434, 211] on div "Stroke Width 0" at bounding box center [497, 213] width 127 height 53
click at [1014, 206] on div at bounding box center [1006, 241] width 191 height 382
click at [1060, 235] on div at bounding box center [1006, 241] width 191 height 382
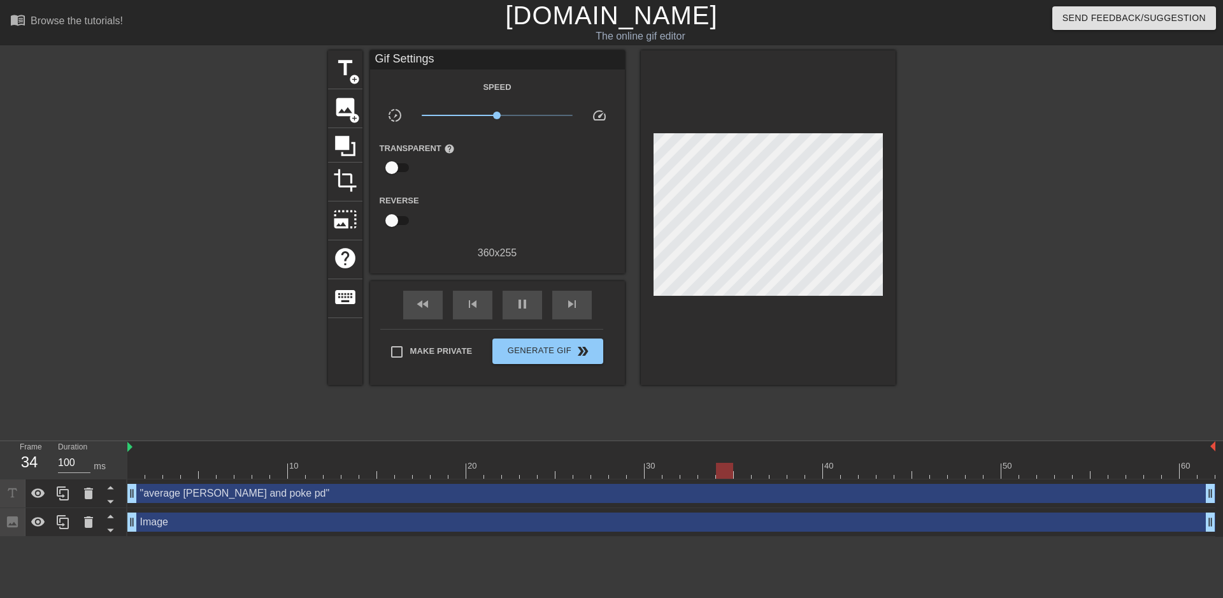
click at [597, 175] on div "Transparent help" at bounding box center [497, 160] width 255 height 40
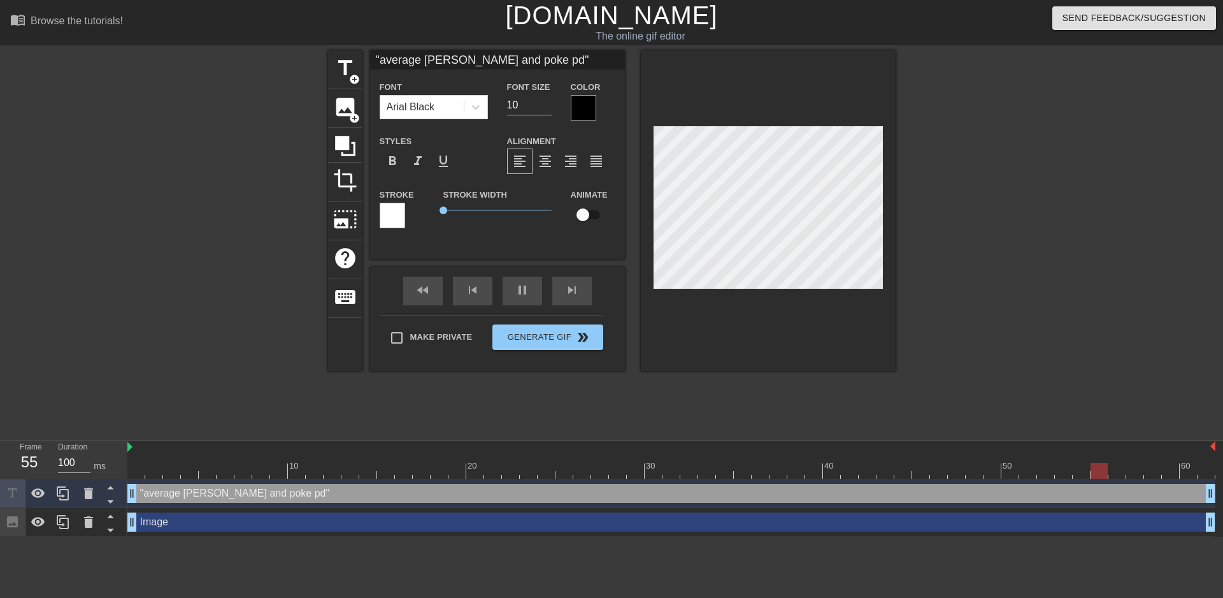
click at [381, 61] on input ""average keese and poke pd"" at bounding box center [497, 59] width 255 height 19
click at [539, 63] on input "average keese and poke pd"" at bounding box center [497, 59] width 255 height 19
type input "average keese and poke pd"
click at [1012, 211] on div at bounding box center [1006, 241] width 191 height 382
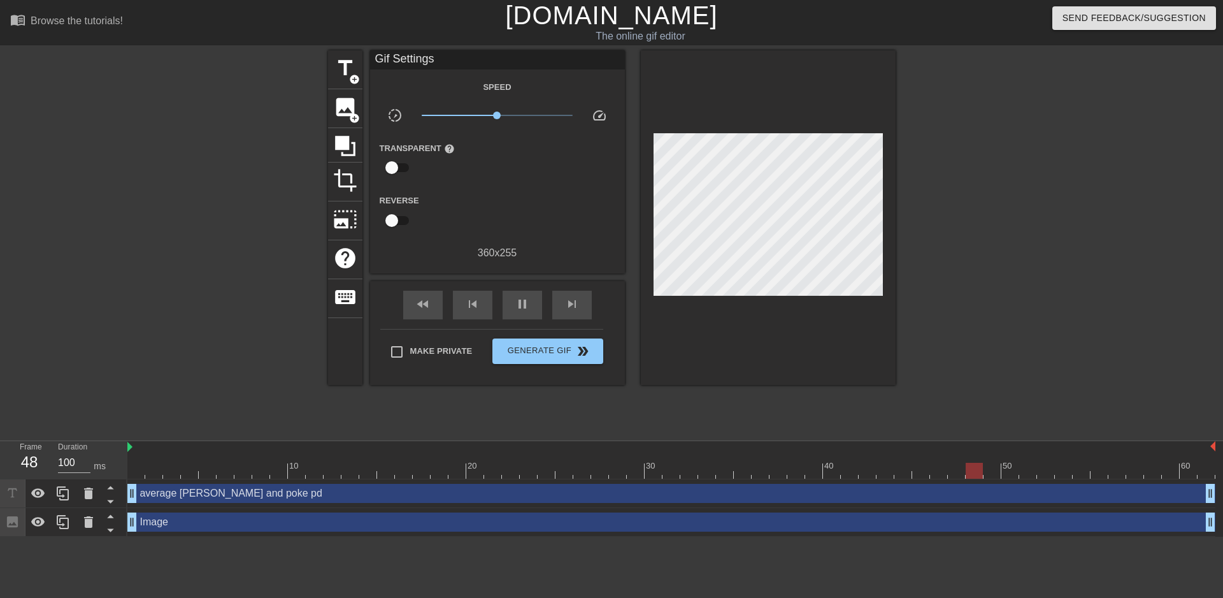
drag, startPoint x: 194, startPoint y: 282, endPoint x: 262, endPoint y: 268, distance: 69.6
click at [194, 282] on div at bounding box center [217, 241] width 191 height 382
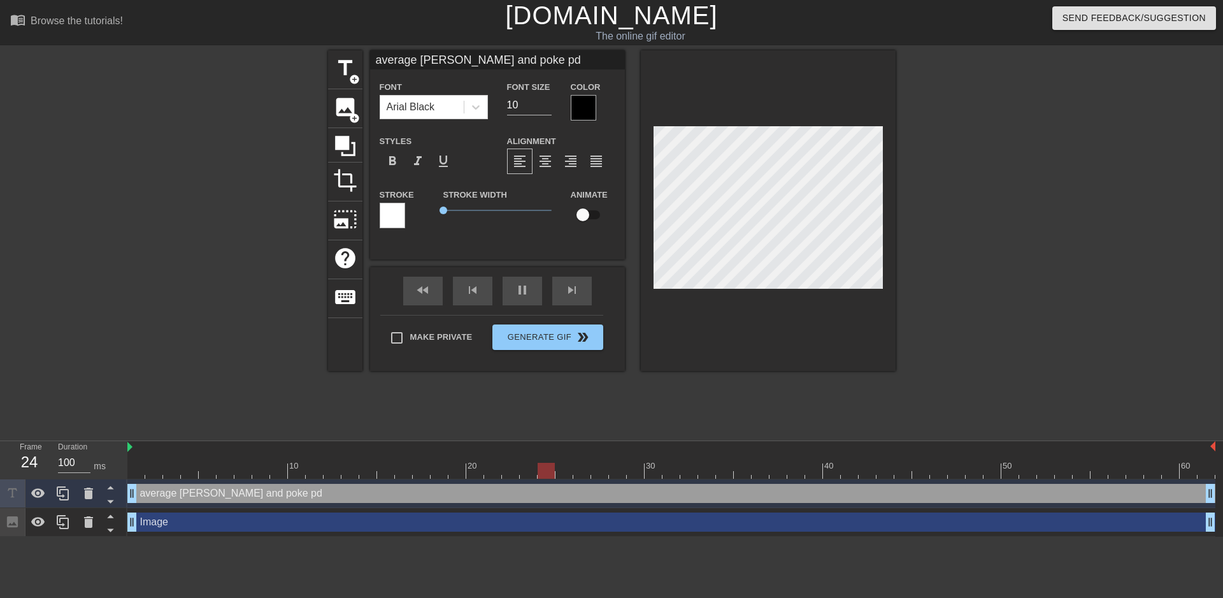
scroll to position [1, 4]
click at [734, 113] on div at bounding box center [768, 210] width 255 height 320
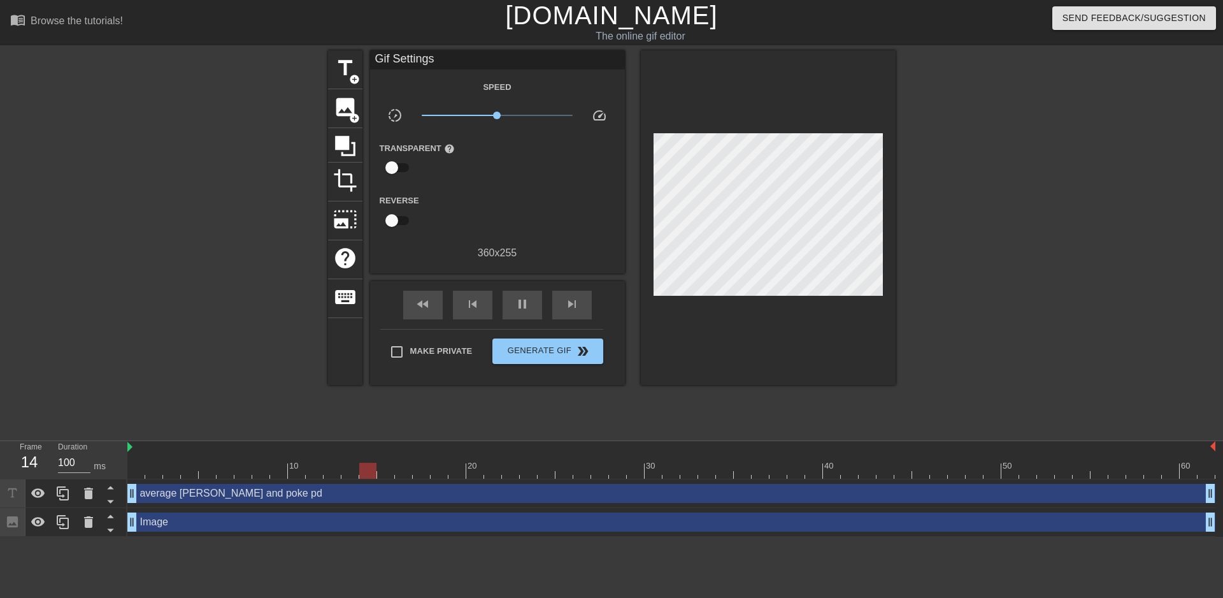
click at [1004, 234] on div at bounding box center [1006, 241] width 191 height 382
click at [534, 357] on span "Generate Gif double_arrow" at bounding box center [548, 350] width 100 height 15
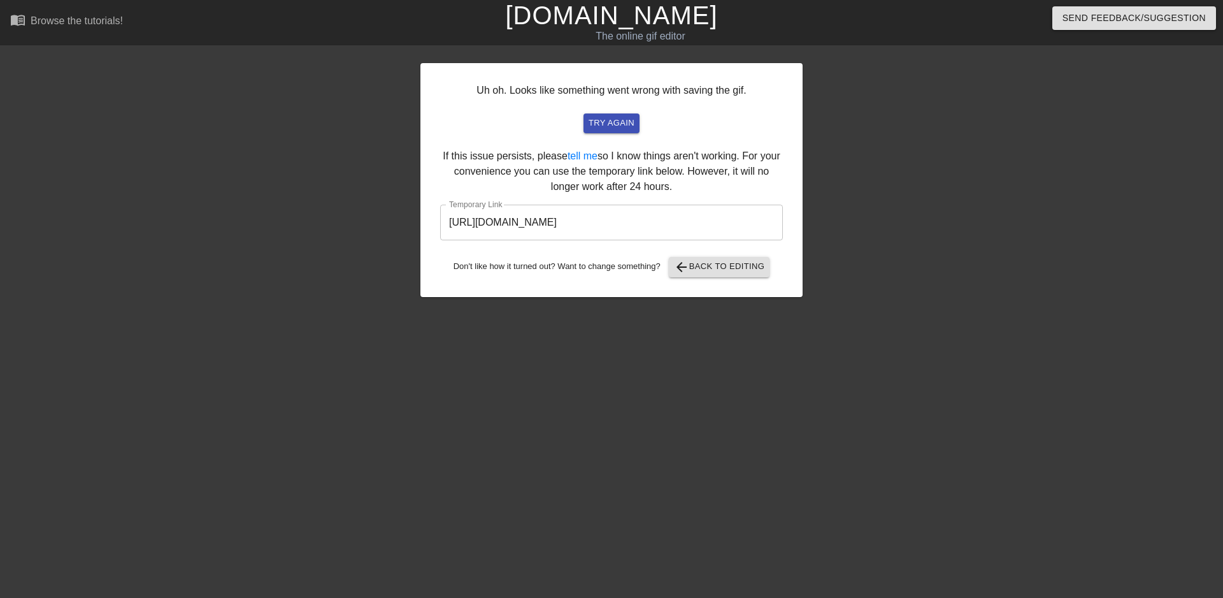
click at [531, 217] on input "https://www.gifntext.com/temp_generations/9PzKKWqU.gif" at bounding box center [611, 222] width 343 height 36
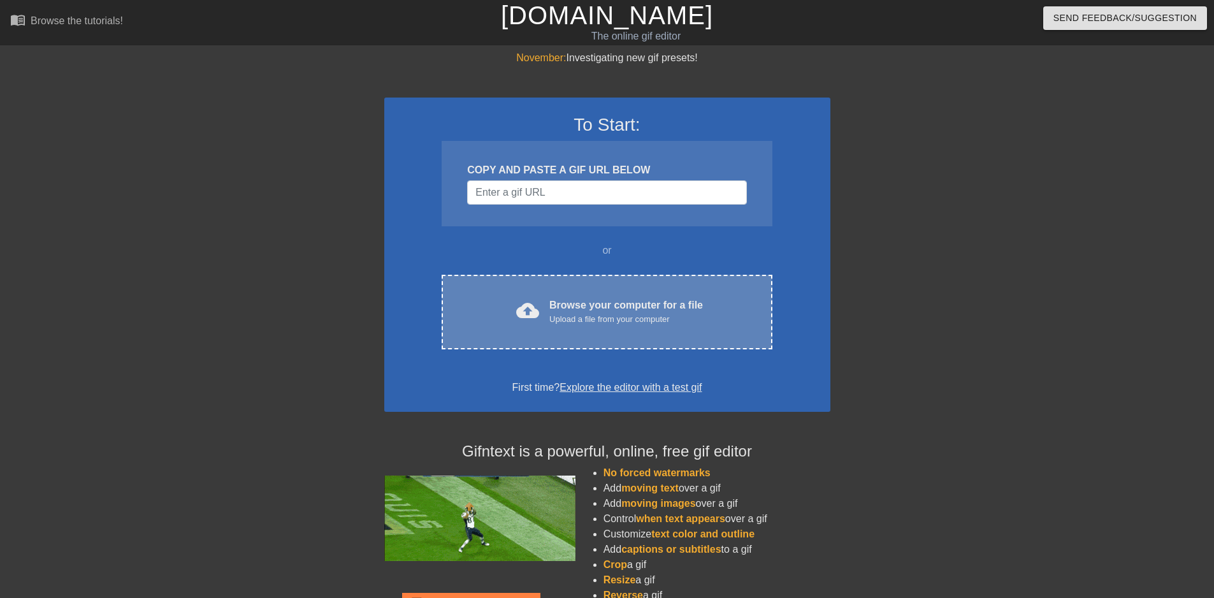
click at [603, 296] on div "cloud_upload Browse your computer for a file Upload a file from your computer C…" at bounding box center [606, 312] width 330 height 75
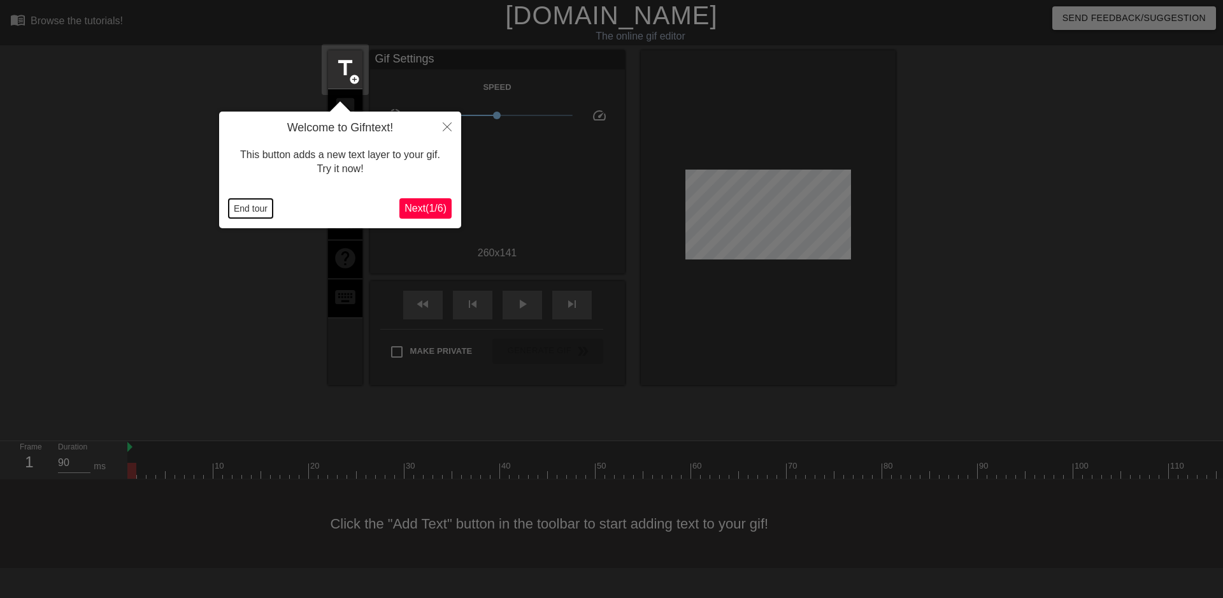
click at [259, 208] on button "End tour" at bounding box center [251, 208] width 44 height 19
click at [259, 208] on div at bounding box center [217, 241] width 191 height 382
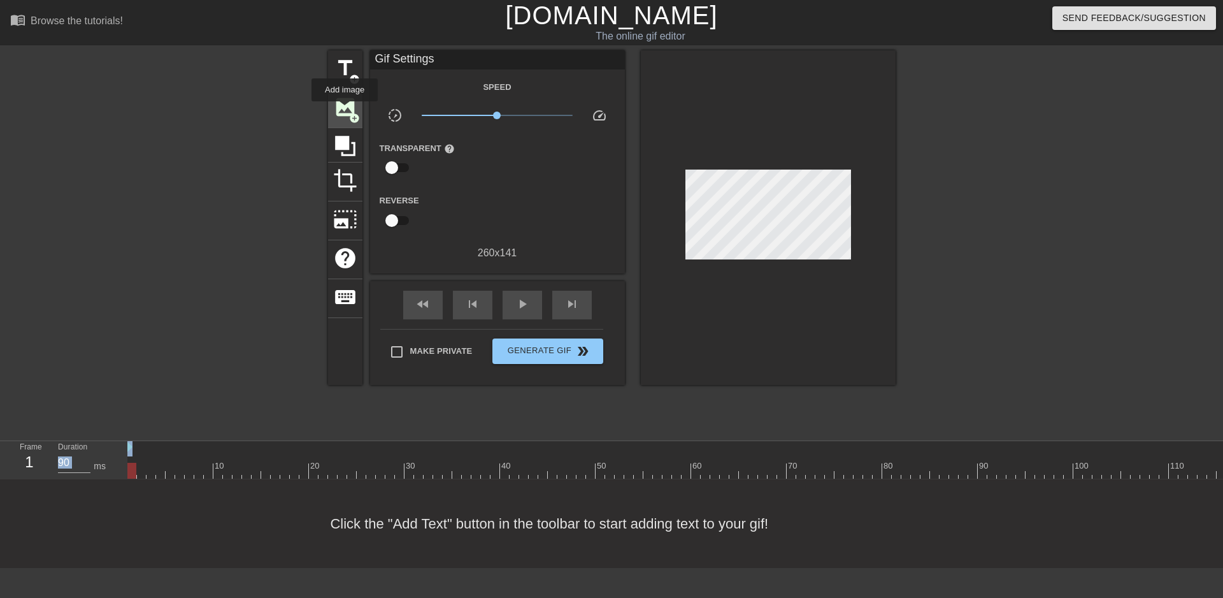
click at [342, 108] on span "image" at bounding box center [345, 107] width 24 height 24
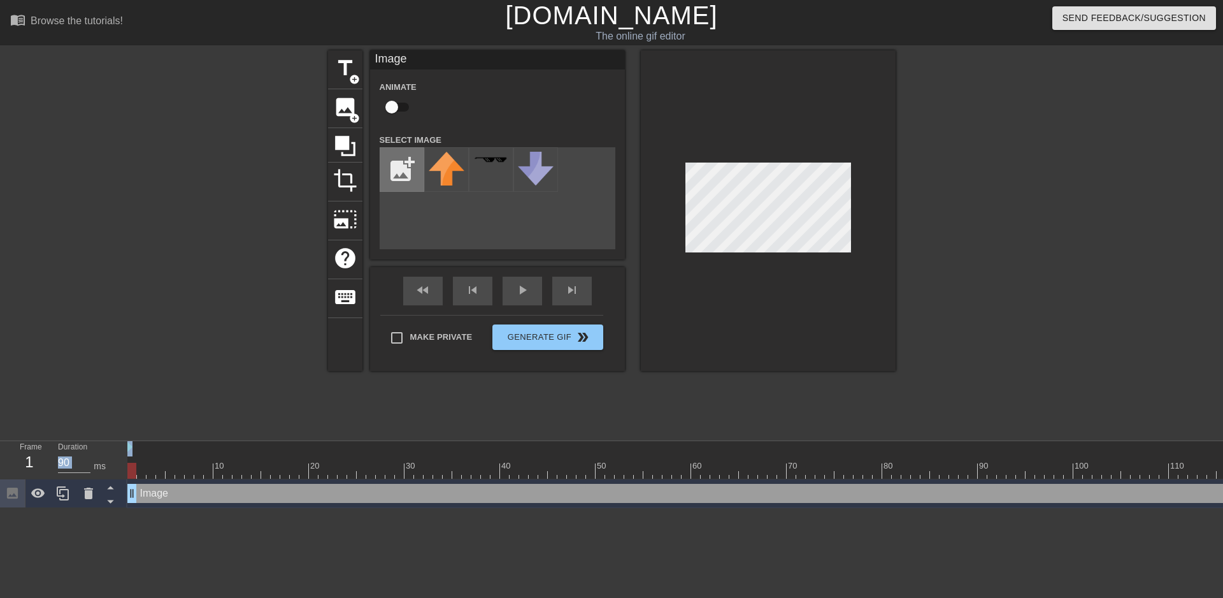
click at [399, 172] on input "file" at bounding box center [401, 169] width 43 height 43
type input "C:\fakepath\Solid_white.png"
click at [447, 172] on img at bounding box center [447, 170] width 36 height 36
click at [710, 154] on div at bounding box center [768, 210] width 255 height 320
click at [914, 220] on div "title add_circle image add_circle crop photo_size_select_large help keyboard Im…" at bounding box center [611, 241] width 1223 height 382
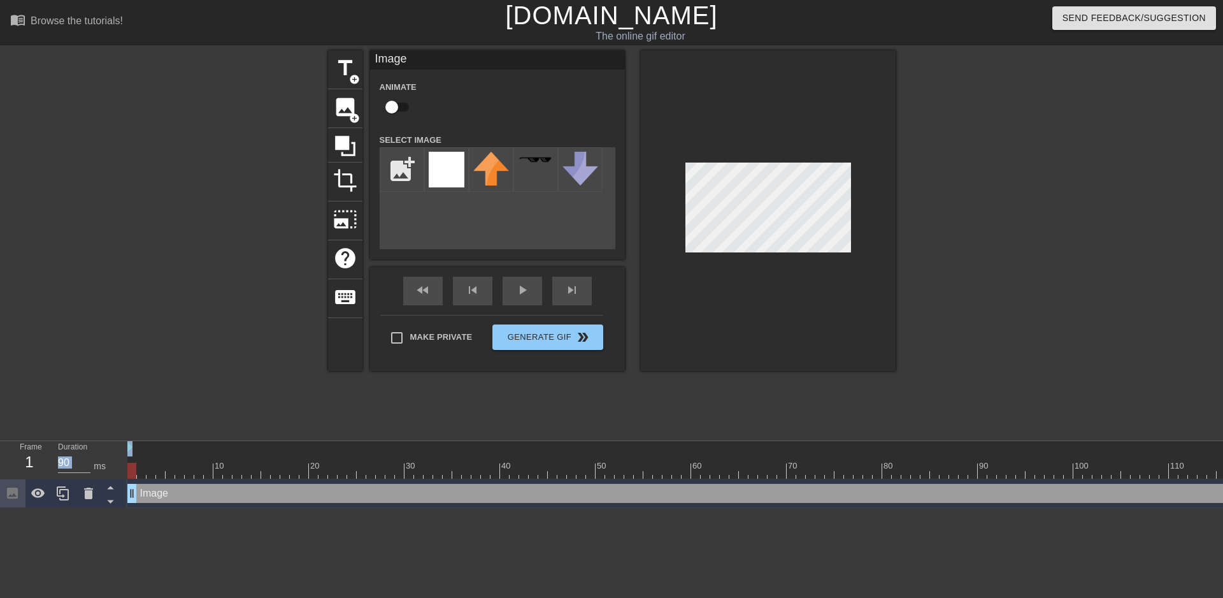
click at [792, 97] on div at bounding box center [768, 210] width 255 height 320
click at [857, 182] on div at bounding box center [768, 210] width 255 height 320
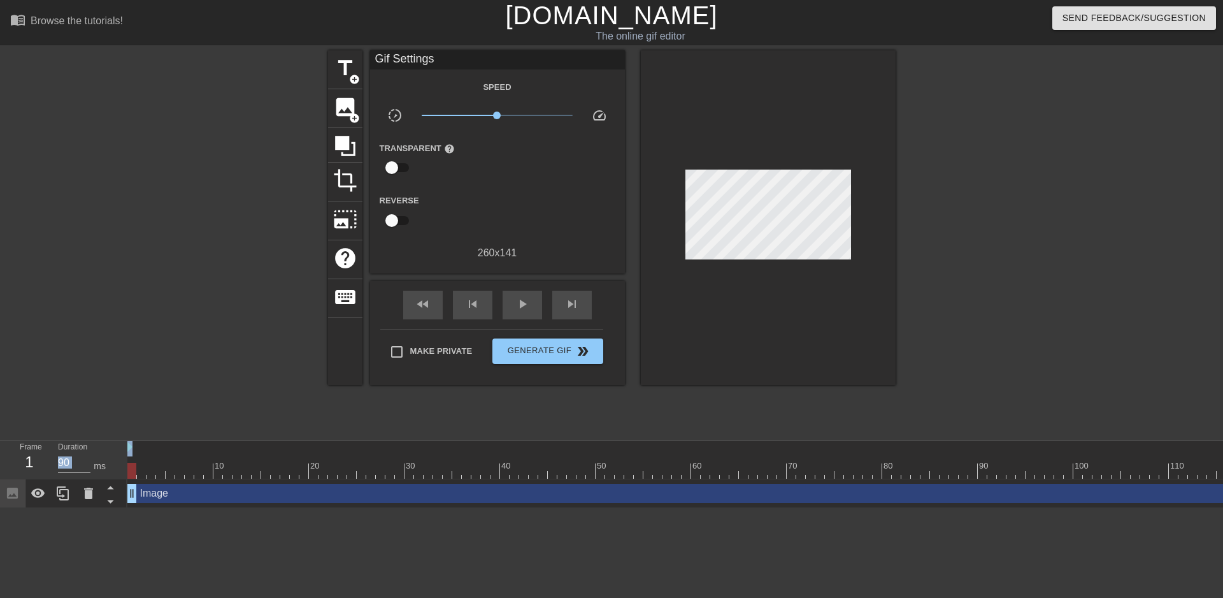
click at [870, 153] on div at bounding box center [768, 217] width 255 height 334
click at [335, 73] on span "title" at bounding box center [345, 68] width 24 height 24
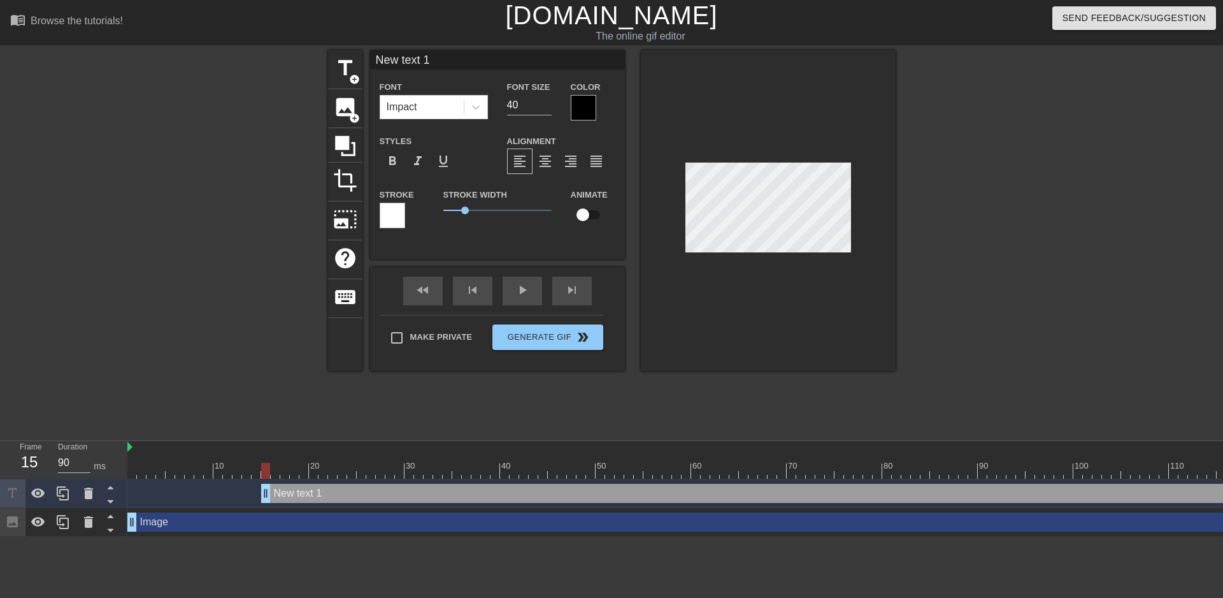
click at [441, 52] on input "New text 1" at bounding box center [497, 59] width 255 height 19
type input "jumpscare"
click at [480, 106] on icon at bounding box center [475, 107] width 13 height 13
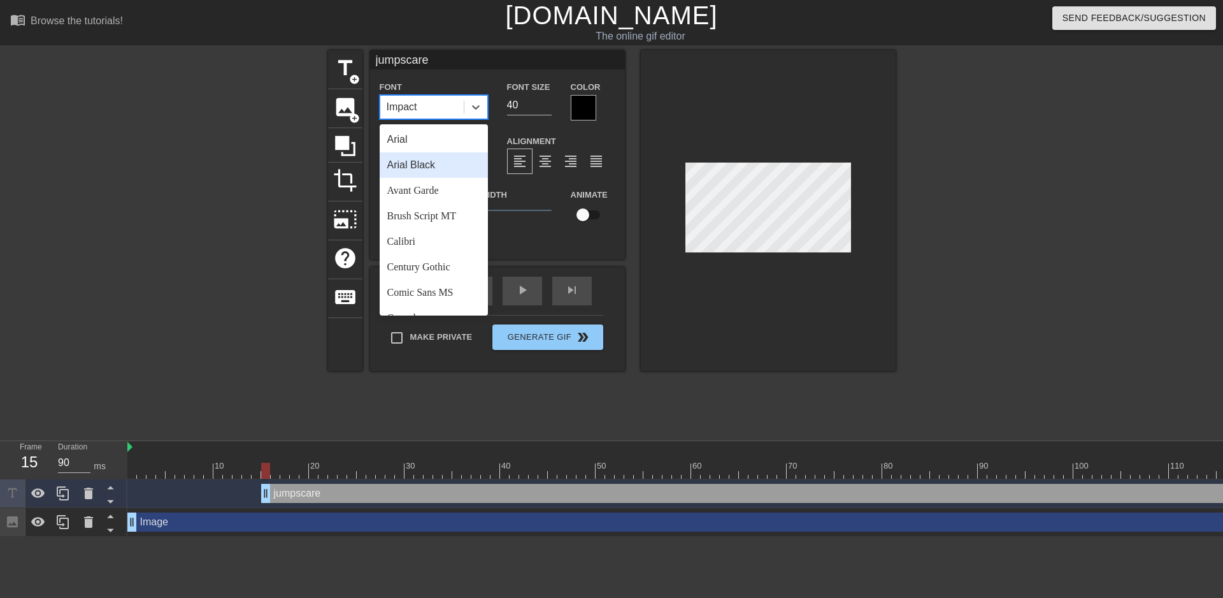
click at [435, 167] on div "Arial Black" at bounding box center [434, 164] width 108 height 25
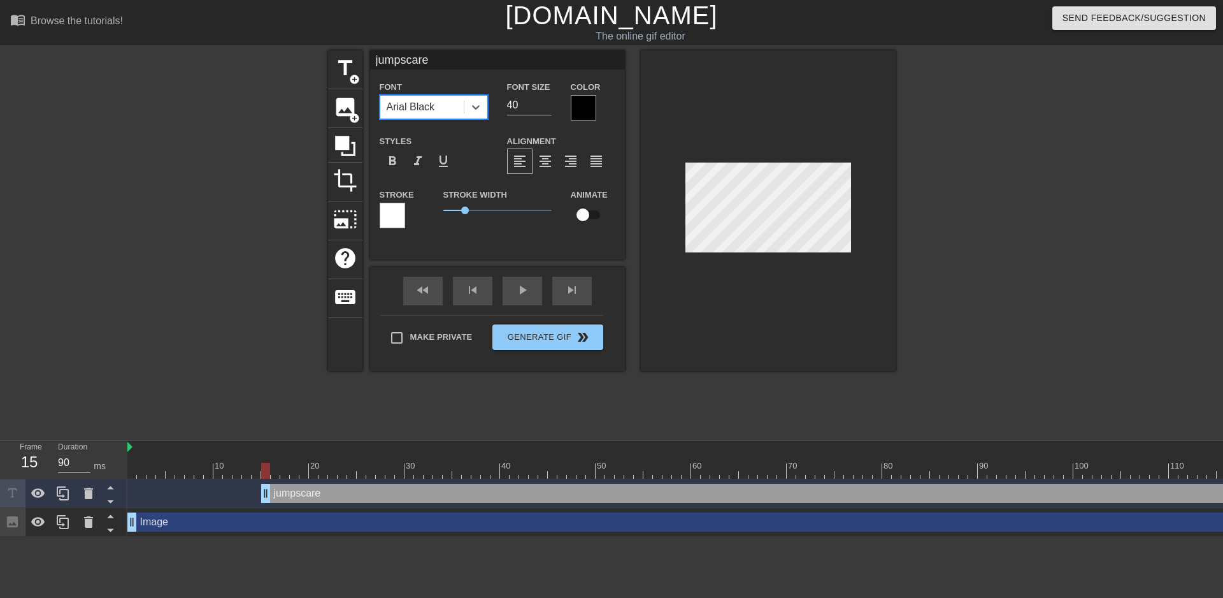
click at [769, 120] on div at bounding box center [768, 210] width 255 height 320
click at [920, 179] on div at bounding box center [1006, 241] width 191 height 382
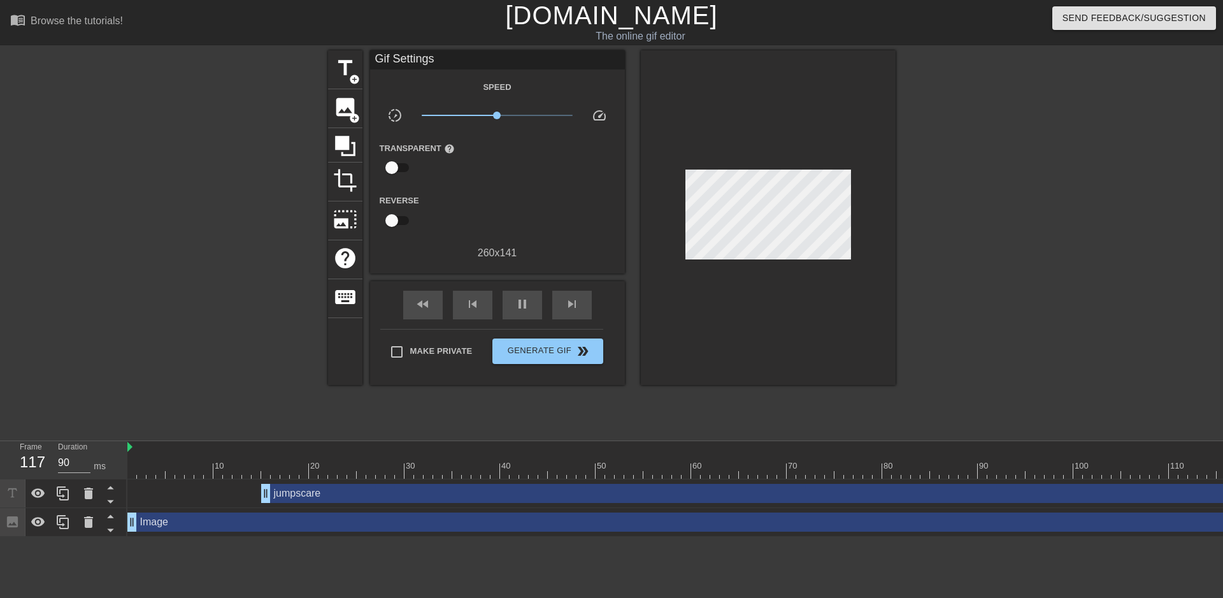
click at [942, 183] on div at bounding box center [1006, 241] width 191 height 382
drag, startPoint x: 262, startPoint y: 492, endPoint x: 109, endPoint y: 487, distance: 153.6
click at [109, 487] on div "Frame 1 Duration 90 ms 10 20 30 40 50 60 70 80 90 100 110 120 130 140 150" at bounding box center [611, 489] width 1223 height 96
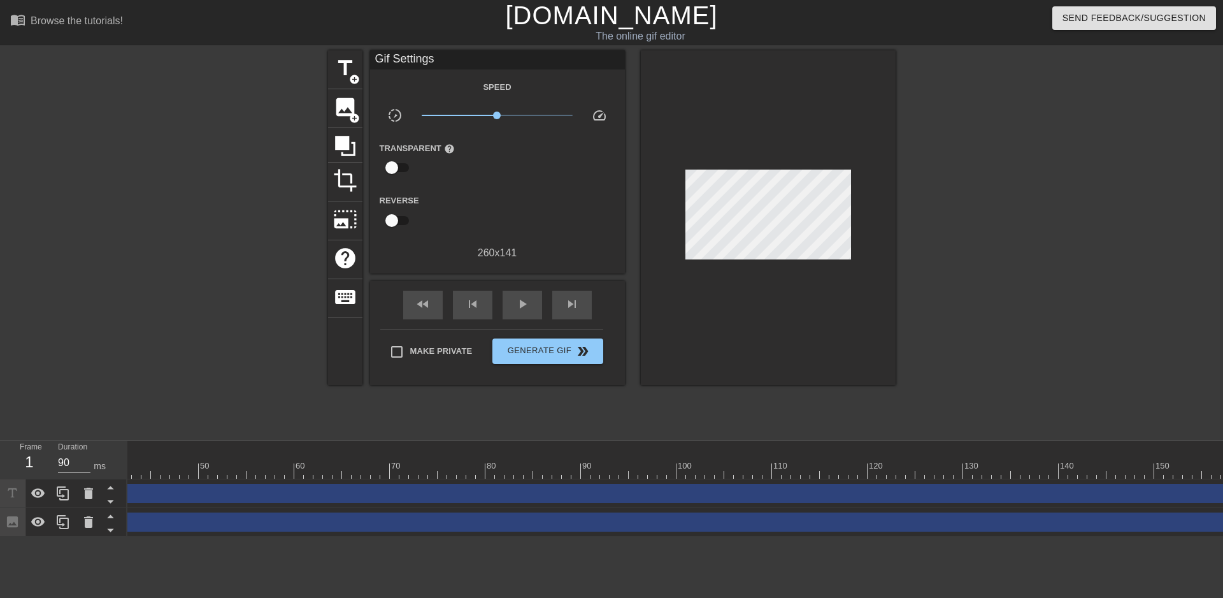
scroll to position [0, 441]
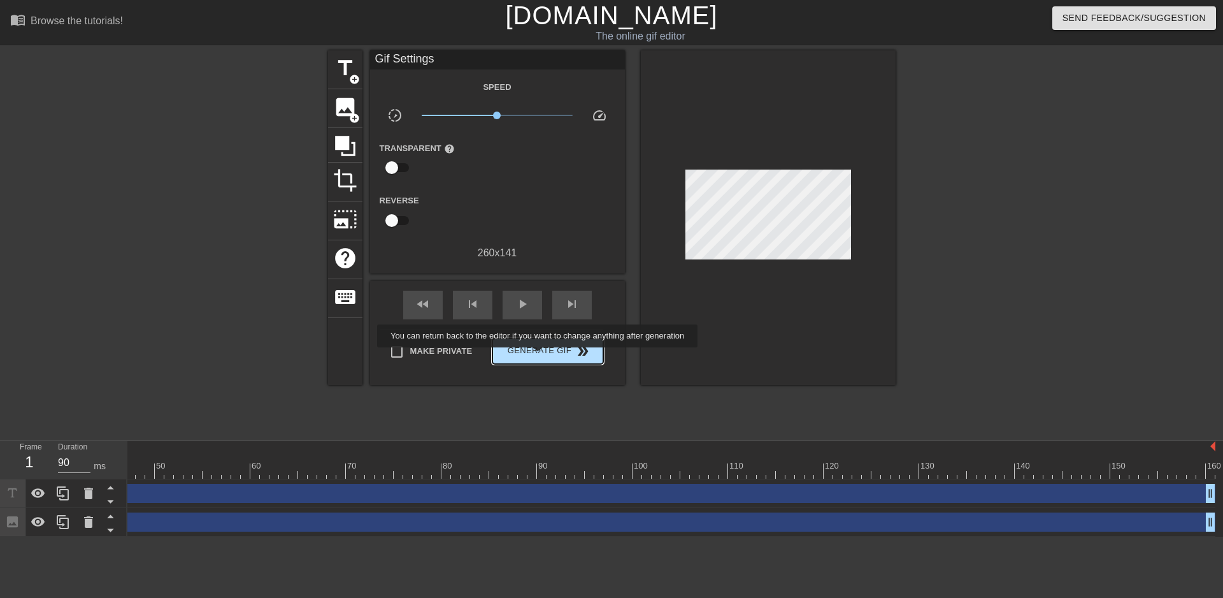
click at [539, 356] on span "Generate Gif double_arrow" at bounding box center [548, 350] width 100 height 15
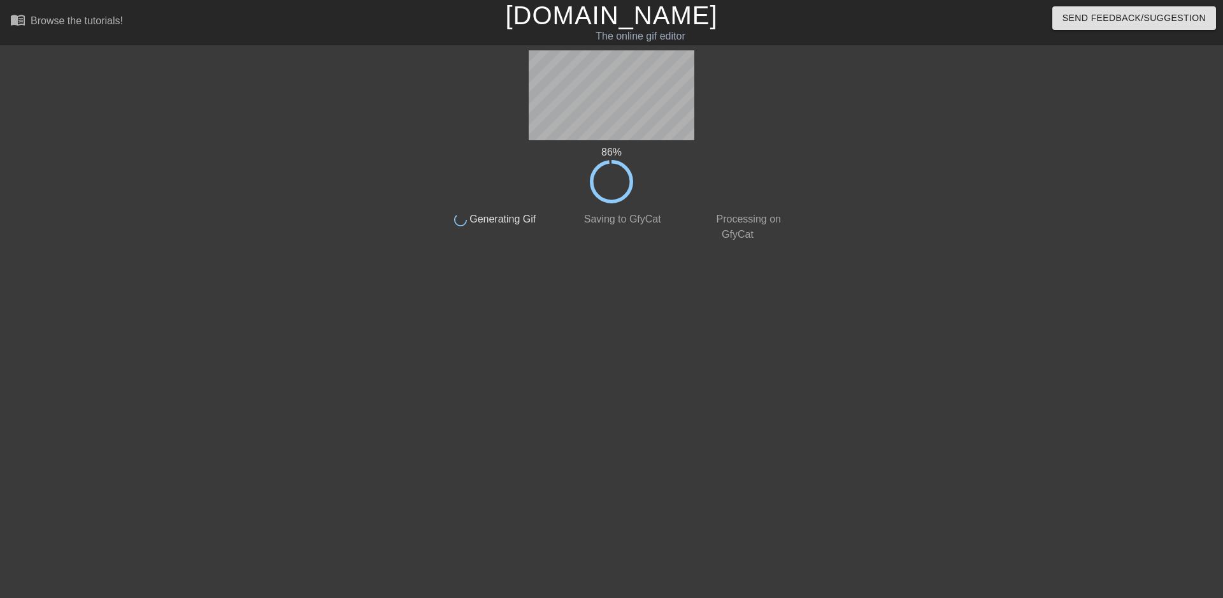
click at [1061, 307] on div "86 % done Generating Gif done Saving to GfyCat done Processing on GfyCat title …" at bounding box center [611, 241] width 1223 height 382
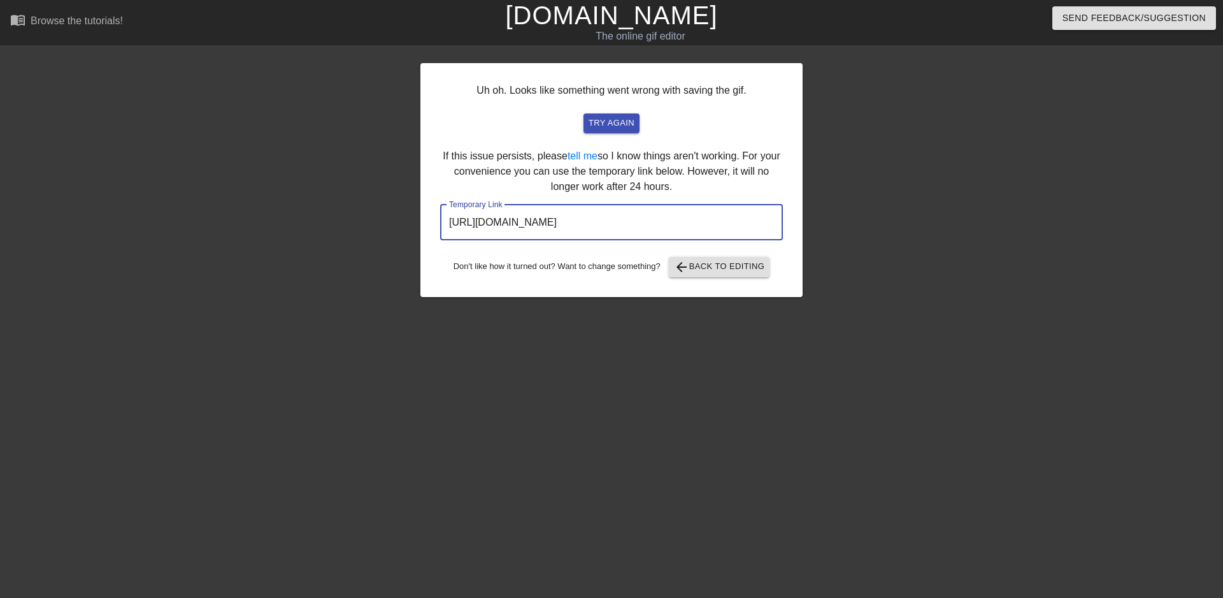
click at [651, 214] on input "https://www.gifntext.com/temp_generations/fYfpuaeD.gif" at bounding box center [611, 222] width 343 height 36
